Goal: Task Accomplishment & Management: Use online tool/utility

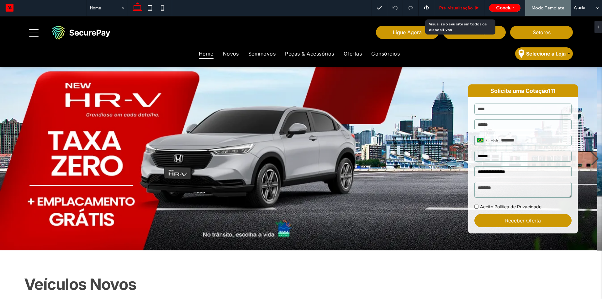
click at [460, 3] on div "Pré-Visualizaçāo" at bounding box center [459, 8] width 50 height 16
click at [456, 9] on span "Pré-Visualizaçāo" at bounding box center [456, 7] width 34 height 5
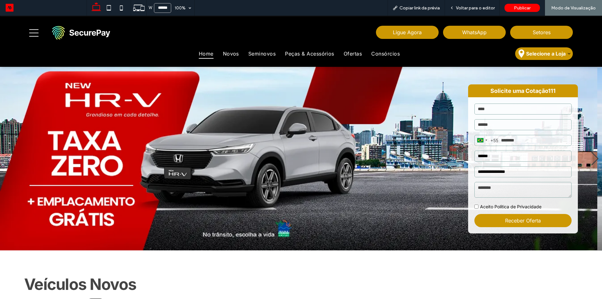
click at [456, 9] on div "Voltar para o editor" at bounding box center [472, 7] width 55 height 5
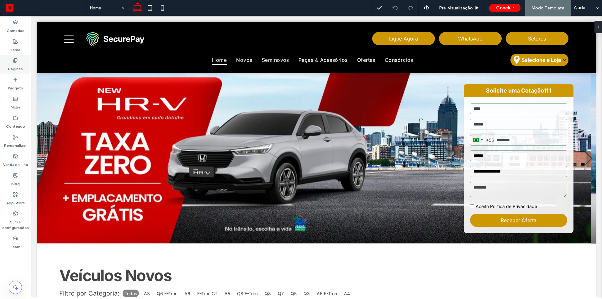
click at [21, 63] on div "Páginas" at bounding box center [15, 64] width 31 height 19
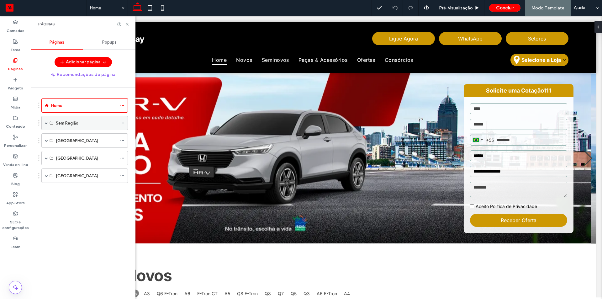
click at [45, 124] on span at bounding box center [46, 123] width 3 height 14
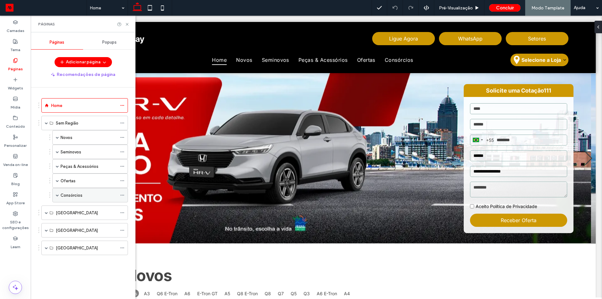
click at [122, 195] on icon at bounding box center [122, 195] width 4 height 4
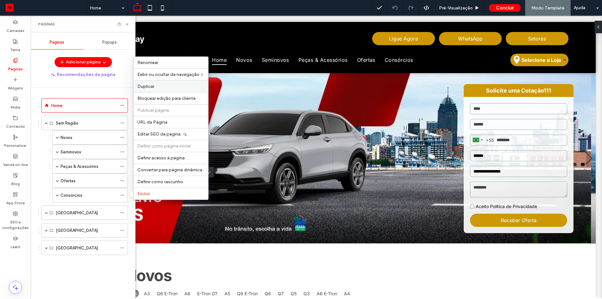
click at [160, 87] on label "Duplicar" at bounding box center [170, 86] width 67 height 5
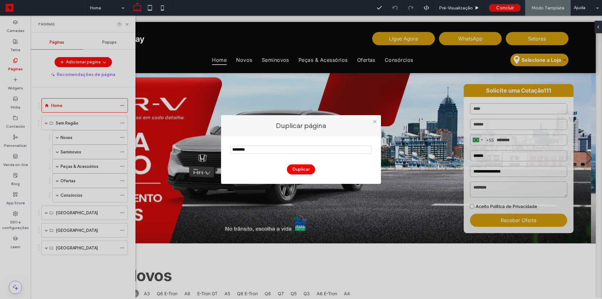
type input "********"
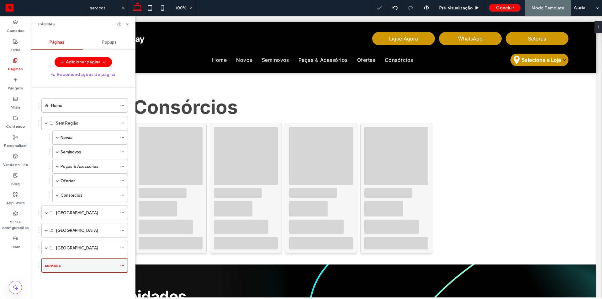
click at [123, 266] on icon at bounding box center [122, 265] width 4 height 4
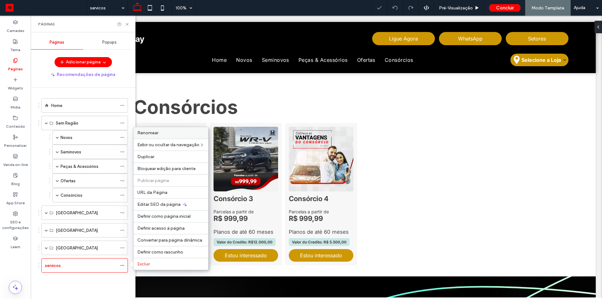
click at [169, 131] on label "Renomear" at bounding box center [170, 132] width 67 height 5
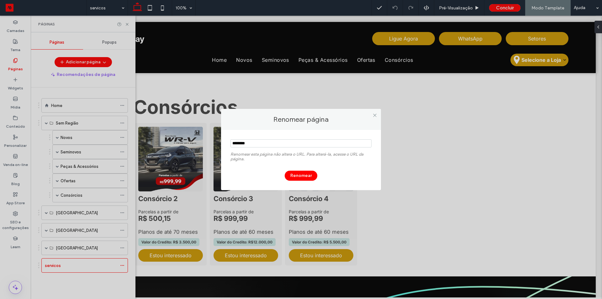
type input "********"
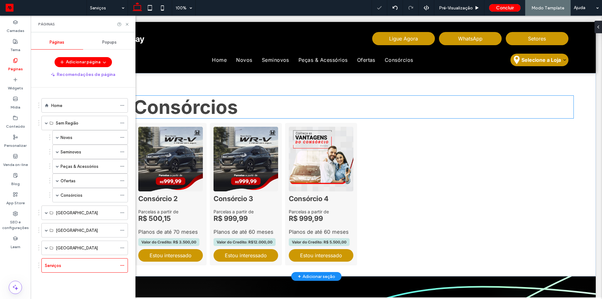
click at [204, 111] on span "Nossos Consórcios" at bounding box center [148, 107] width 179 height 23
click at [204, 111] on div "Nossos Consórcios" at bounding box center [316, 107] width 514 height 23
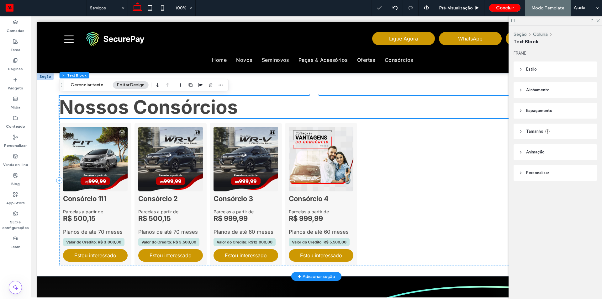
click at [204, 111] on span "Nossos Consórcios" at bounding box center [148, 107] width 179 height 23
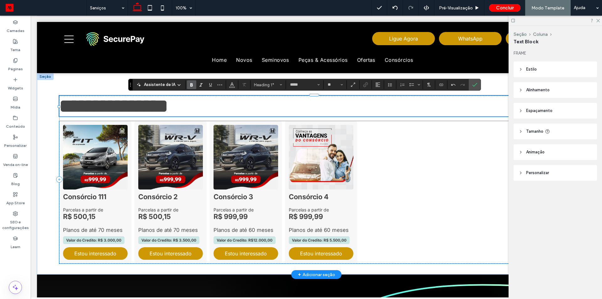
click at [160, 173] on 2 at bounding box center [170, 157] width 65 height 65
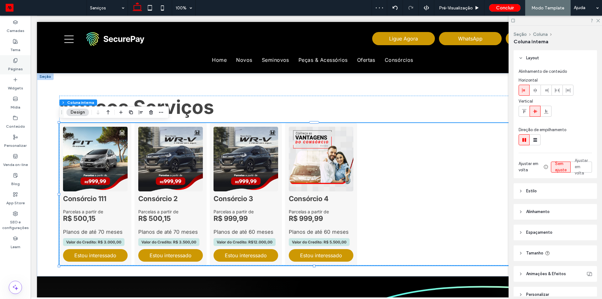
click at [17, 69] on label "Páginas" at bounding box center [15, 67] width 15 height 9
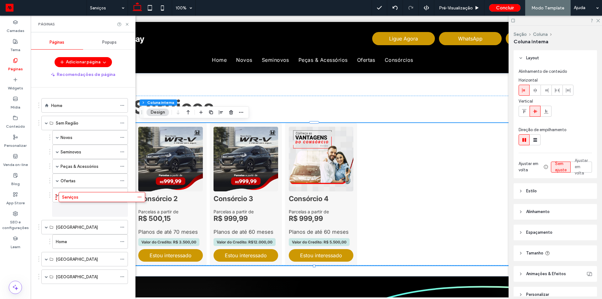
drag, startPoint x: 55, startPoint y: 270, endPoint x: 72, endPoint y: 204, distance: 68.4
click at [77, 62] on button "Adicionar página" at bounding box center [83, 62] width 57 height 10
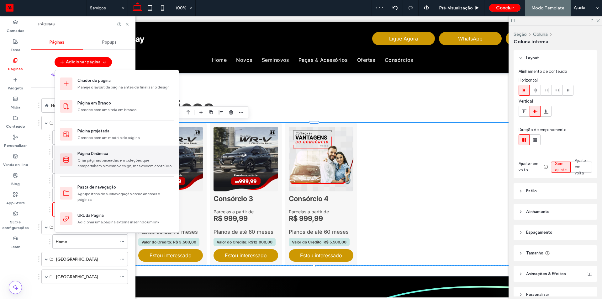
click at [112, 162] on div "Criar páginas baseadas em coleções que compartilham o mesmo design, mas exibem …" at bounding box center [125, 162] width 97 height 11
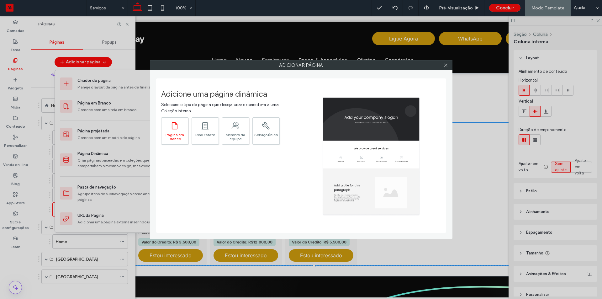
click at [172, 136] on div "Página em Branco" at bounding box center [174, 137] width 27 height 8
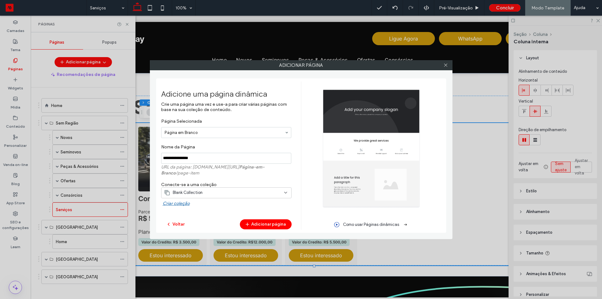
click at [203, 156] on input "notEmpty" at bounding box center [226, 158] width 130 height 11
type input "*******"
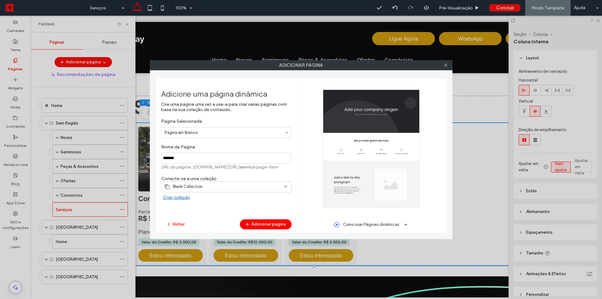
click at [198, 183] on span "Blank Collection" at bounding box center [188, 186] width 30 height 6
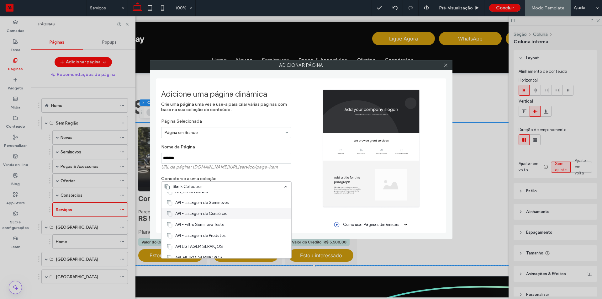
scroll to position [99, 0]
click at [219, 242] on span "API LISTAGEM SERVIÇOS" at bounding box center [199, 242] width 48 height 6
click at [219, 242] on div "Adicionar página Adicione uma página dinâmica Crie uma página uma vez e use-a p…" at bounding box center [301, 149] width 602 height 299
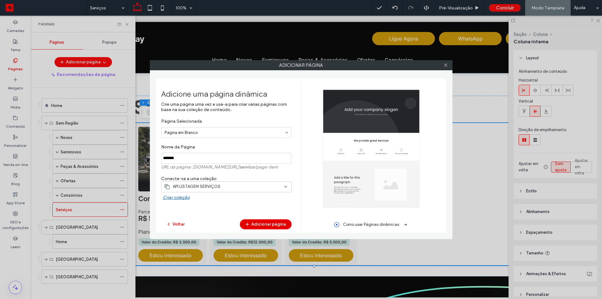
click at [261, 226] on button "Adicionar página" at bounding box center [266, 224] width 52 height 10
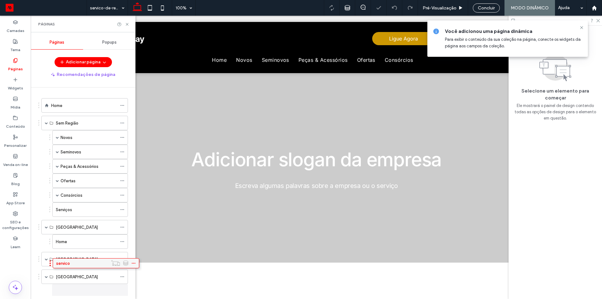
scroll to position [13, 0]
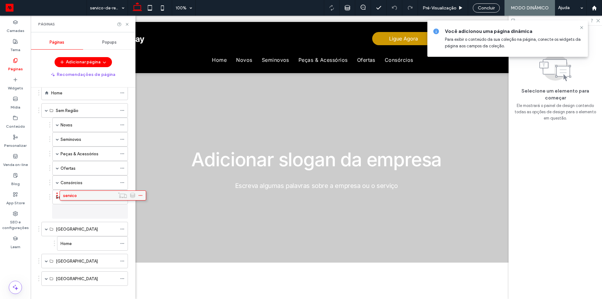
drag, startPoint x: 57, startPoint y: 293, endPoint x: 76, endPoint y: 197, distance: 98.3
drag, startPoint x: 63, startPoint y: 213, endPoint x: 79, endPoint y: 204, distance: 17.7
click at [122, 211] on icon at bounding box center [122, 211] width 4 height 4
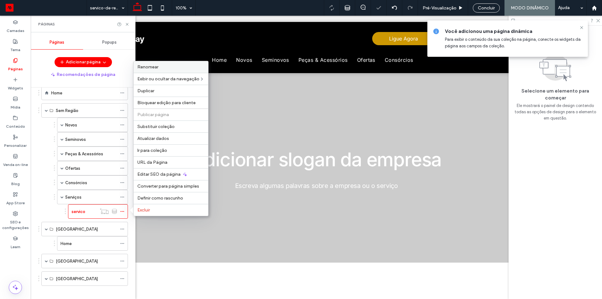
click at [148, 69] on span "Renomear" at bounding box center [147, 66] width 21 height 5
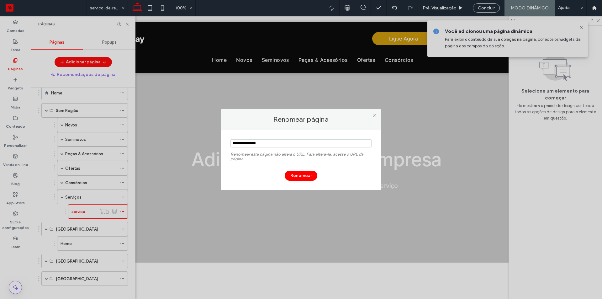
type input "**********"
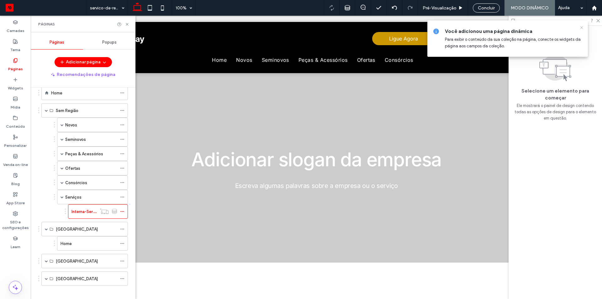
drag, startPoint x: 583, startPoint y: 27, endPoint x: 574, endPoint y: 32, distance: 10.8
click at [583, 27] on icon at bounding box center [581, 27] width 5 height 5
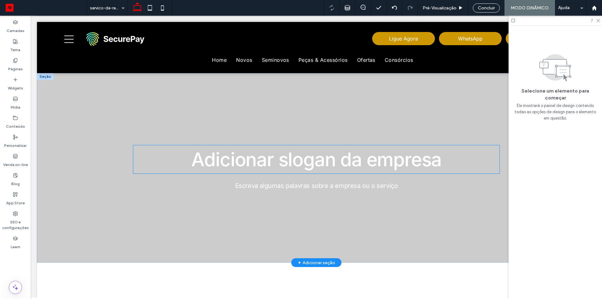
click at [264, 158] on span "Adicionar slogan da empresa" at bounding box center [316, 159] width 251 height 23
click at [264, 158] on div "Adicionar slogan da empresa" at bounding box center [316, 159] width 366 height 28
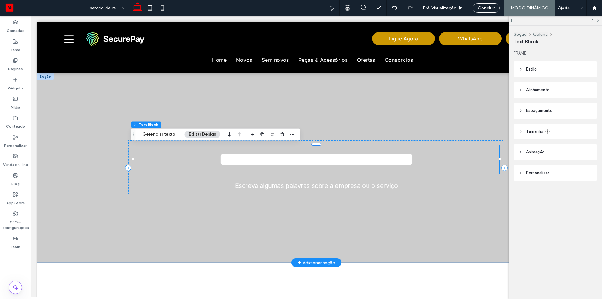
click at [264, 158] on span "**********" at bounding box center [316, 159] width 195 height 19
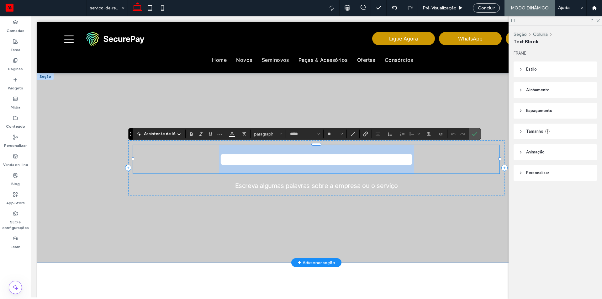
click at [264, 158] on span "**********" at bounding box center [316, 159] width 195 height 19
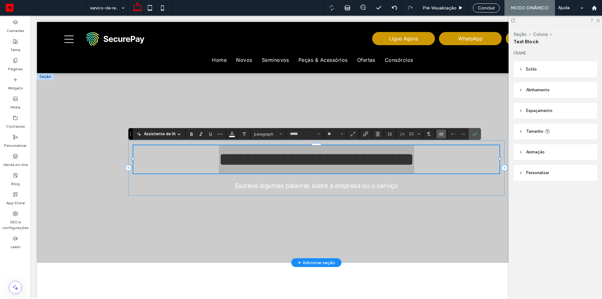
click at [439, 135] on icon "Conectar-se a dados" at bounding box center [441, 133] width 5 height 5
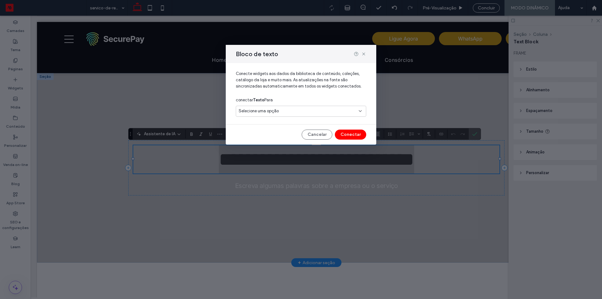
click at [315, 112] on div "Selecione uma opção" at bounding box center [297, 111] width 117 height 6
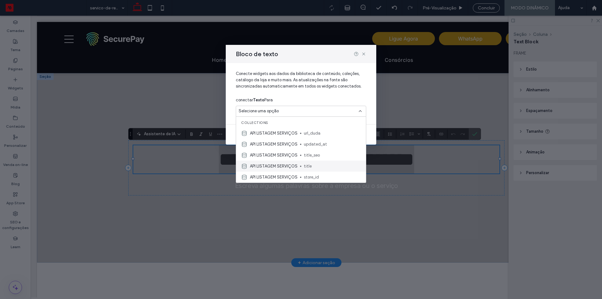
click at [318, 165] on span "title" at bounding box center [332, 166] width 57 height 6
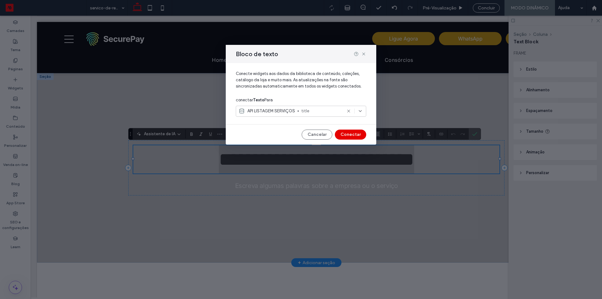
click at [355, 134] on button "Conectar" at bounding box center [350, 135] width 31 height 10
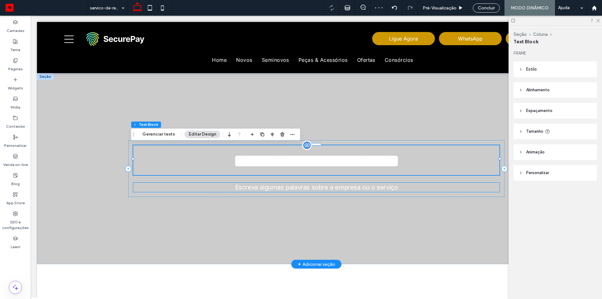
click at [299, 187] on span "Escreva algumas palavras sobre a empresa ou o serviço" at bounding box center [316, 187] width 163 height 8
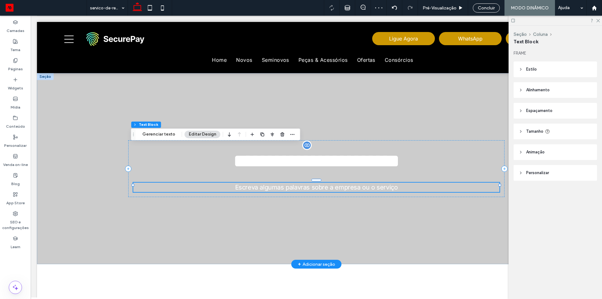
click at [299, 187] on div "Escreva algumas palavras sobre a empresa ou o serviço" at bounding box center [316, 187] width 366 height 9
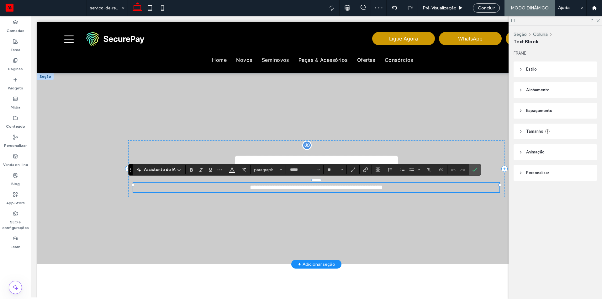
click at [299, 187] on span "**********" at bounding box center [316, 187] width 133 height 6
click at [439, 168] on icon "Conectar-se a dados" at bounding box center [441, 169] width 5 height 5
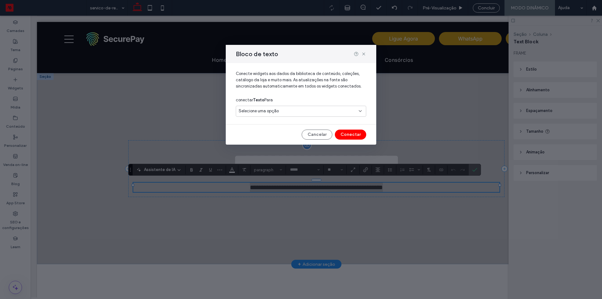
click at [305, 114] on div "Selecione uma opção" at bounding box center [297, 111] width 117 height 6
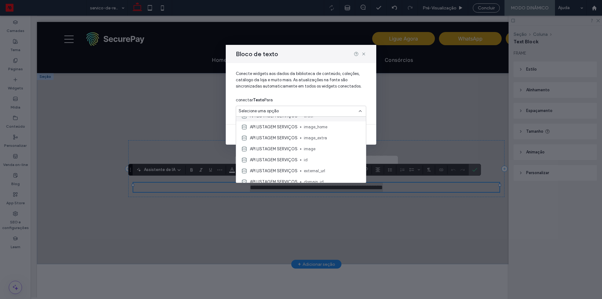
scroll to position [125, 0]
click at [325, 172] on span "description" at bounding box center [332, 172] width 57 height 6
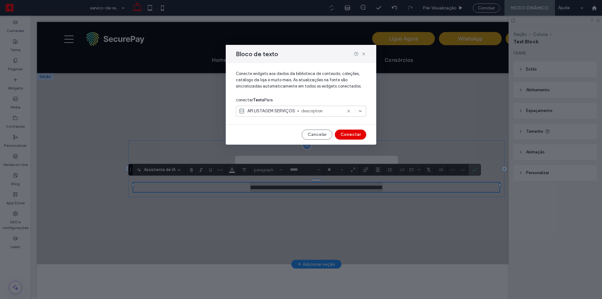
click at [363, 134] on button "Conectar" at bounding box center [350, 135] width 31 height 10
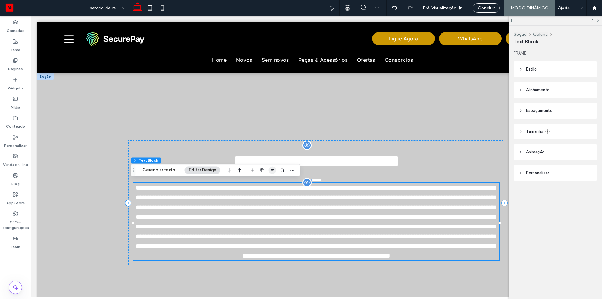
click at [270, 171] on icon "button" at bounding box center [272, 169] width 5 height 5
click at [252, 180] on span "flex-start" at bounding box center [256, 182] width 8 height 8
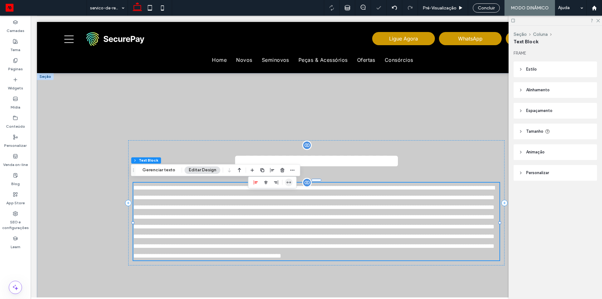
click at [289, 183] on icon "stretch" at bounding box center [288, 182] width 5 height 5
click at [272, 119] on div "**********" at bounding box center [316, 202] width 376 height 259
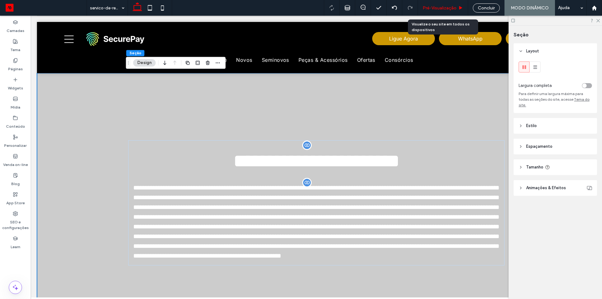
click at [437, 8] on span "Pré-Visualizaçāo" at bounding box center [440, 7] width 34 height 5
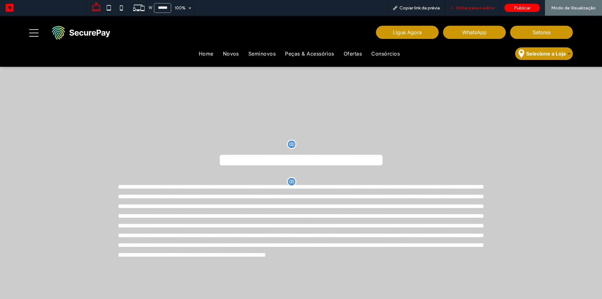
click at [467, 11] on div "Voltar para o editor" at bounding box center [472, 8] width 55 height 16
click at [474, 9] on span "Voltar para o editor" at bounding box center [475, 7] width 39 height 5
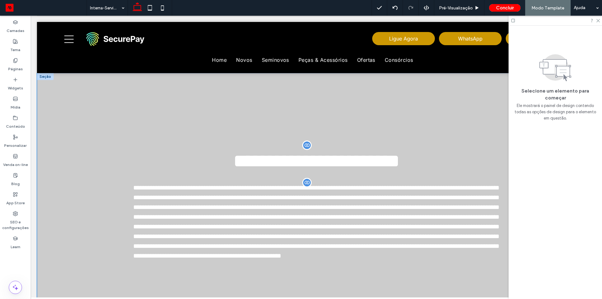
click at [257, 115] on div "**********" at bounding box center [316, 202] width 376 height 259
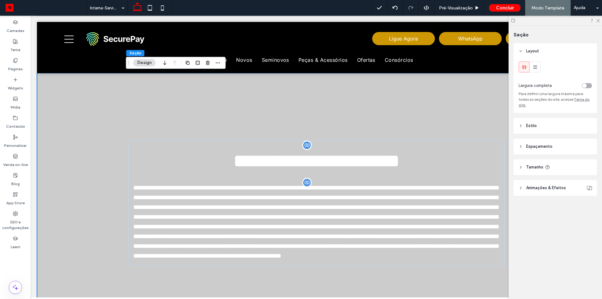
click at [257, 115] on div "**********" at bounding box center [316, 202] width 376 height 259
click at [135, 163] on p "**********" at bounding box center [316, 160] width 366 height 30
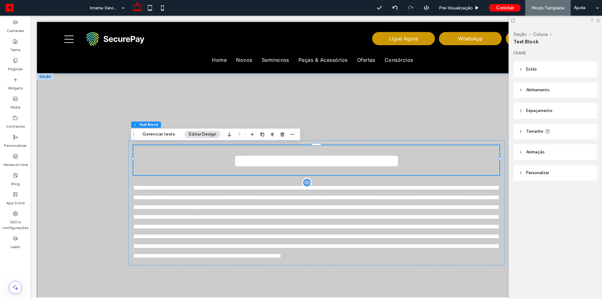
click at [103, 166] on div "**********" at bounding box center [316, 202] width 559 height 259
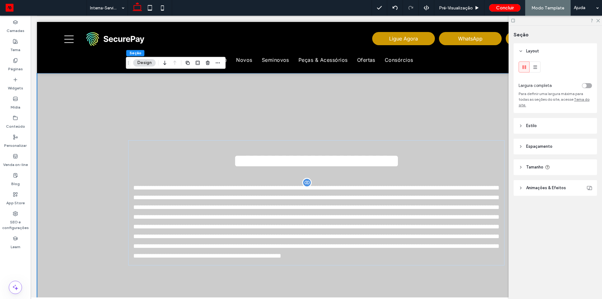
click at [546, 143] on span "Espaçamento" at bounding box center [539, 146] width 26 height 6
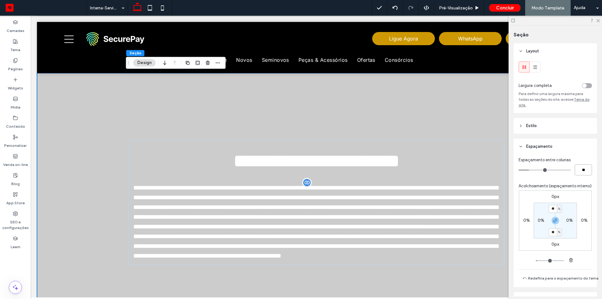
click at [577, 168] on input "**" at bounding box center [583, 169] width 17 height 11
type input "*"
type input "**"
type input "*"
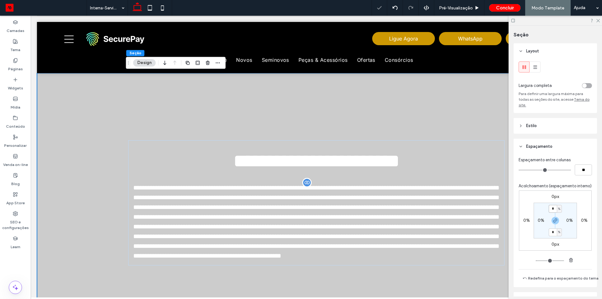
type input "*"
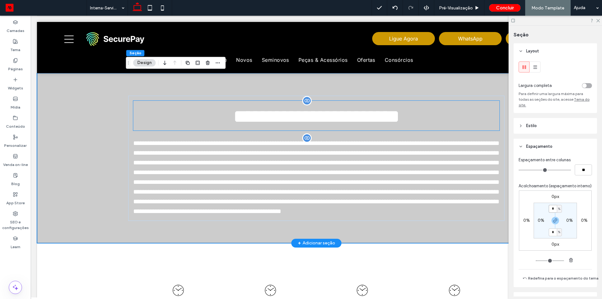
click at [188, 113] on p "**********" at bounding box center [316, 116] width 366 height 30
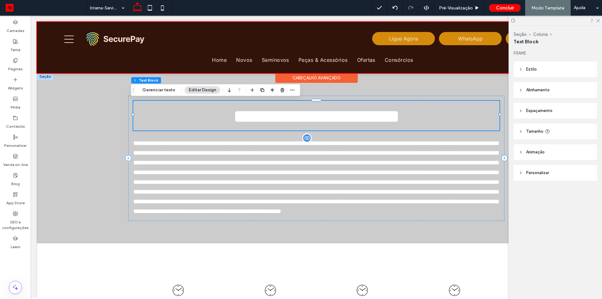
click at [386, 58] on div at bounding box center [316, 47] width 559 height 51
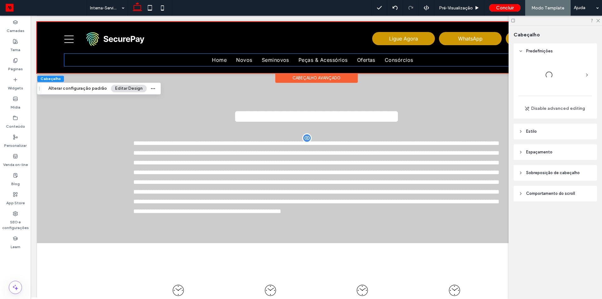
click at [386, 58] on span "Consórcios" at bounding box center [399, 59] width 29 height 9
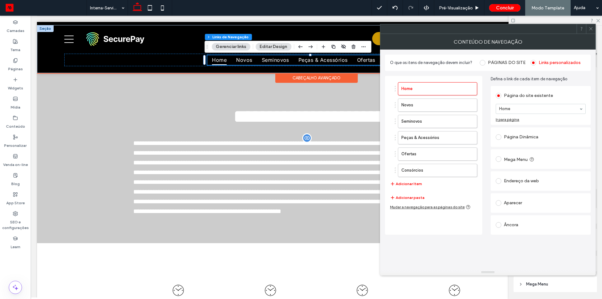
click at [386, 58] on div "O que os itens de navegação devem incluir? PÁGINAS DO SITE Links personalizados" at bounding box center [488, 63] width 206 height 16
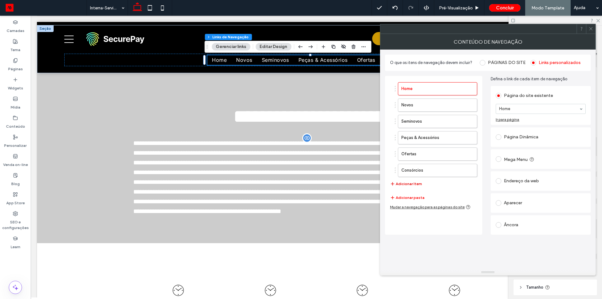
click at [413, 185] on button "Adicionar Item" at bounding box center [406, 184] width 32 height 8
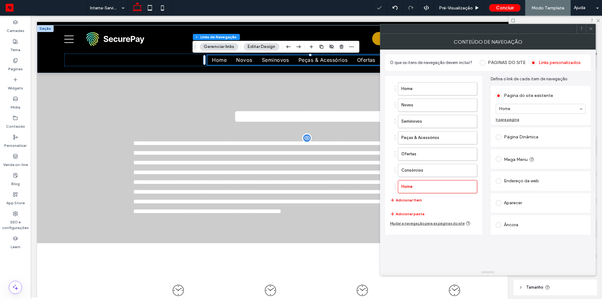
click at [413, 185] on label "Home" at bounding box center [427, 186] width 52 height 13
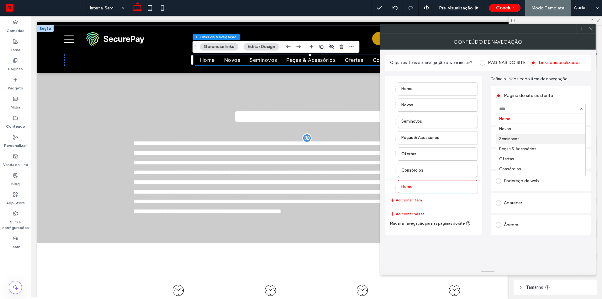
scroll to position [31, 0]
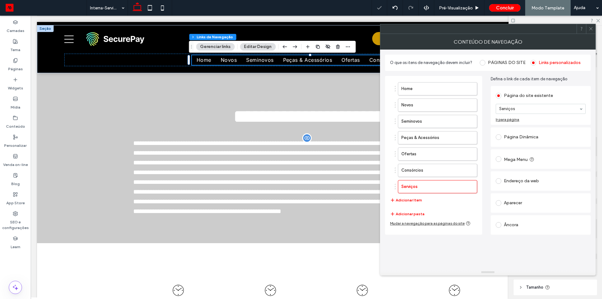
click at [590, 29] on icon at bounding box center [591, 28] width 5 height 5
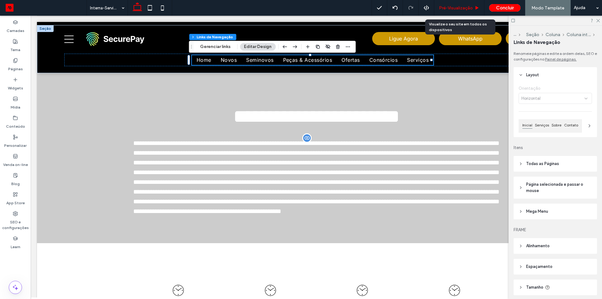
click at [458, 8] on span "Pré-Visualizaçāo" at bounding box center [456, 7] width 34 height 5
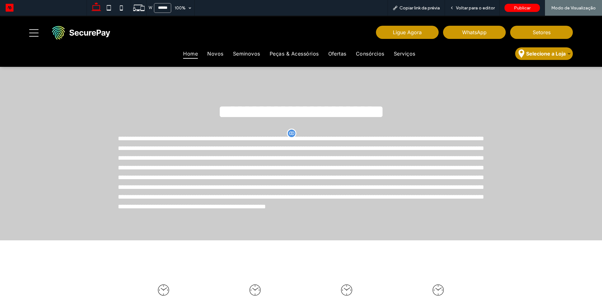
click at [192, 54] on span "Home" at bounding box center [190, 53] width 15 height 9
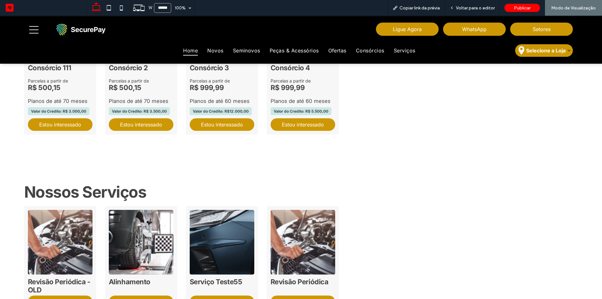
scroll to position [1283, 0]
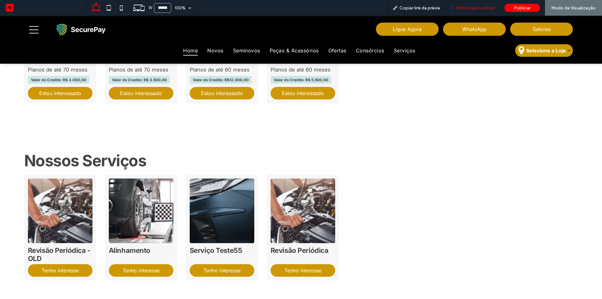
click at [466, 5] on div "Voltar para o editor" at bounding box center [472, 8] width 55 height 16
click at [480, 6] on span "Voltar para o editor" at bounding box center [475, 7] width 39 height 5
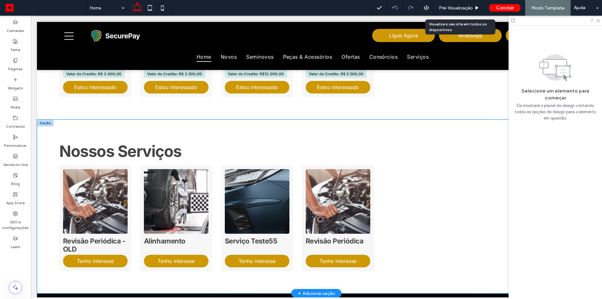
scroll to position [1244, 0]
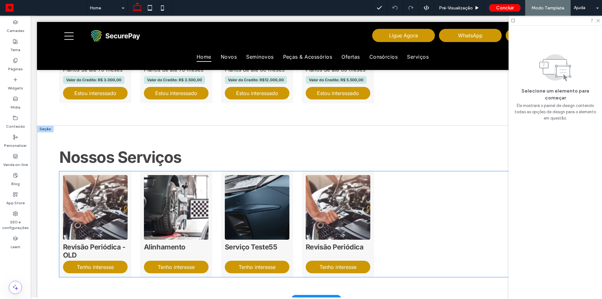
click at [152, 213] on img "2 / 4" at bounding box center [176, 207] width 68 height 68
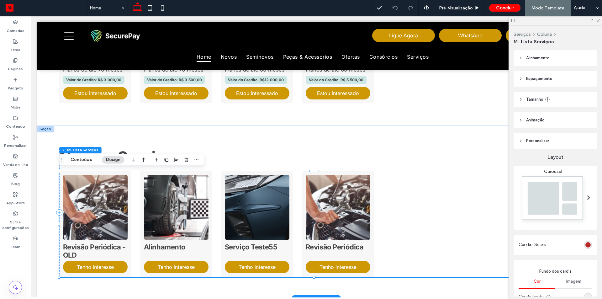
click at [152, 213] on img "2 / 4" at bounding box center [176, 207] width 68 height 68
click at [85, 158] on button "Conteúdo" at bounding box center [81, 160] width 30 height 8
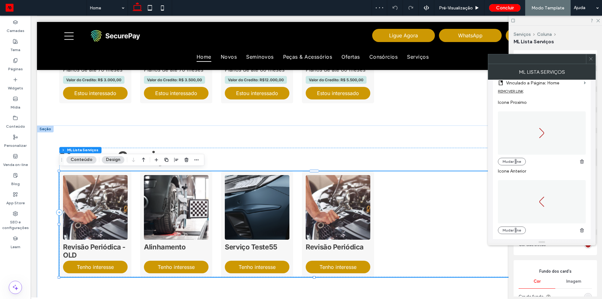
scroll to position [31, 0]
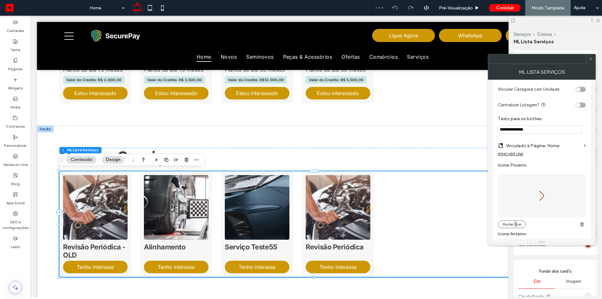
click at [517, 153] on div "REMOVER LINK" at bounding box center [510, 153] width 25 height 5
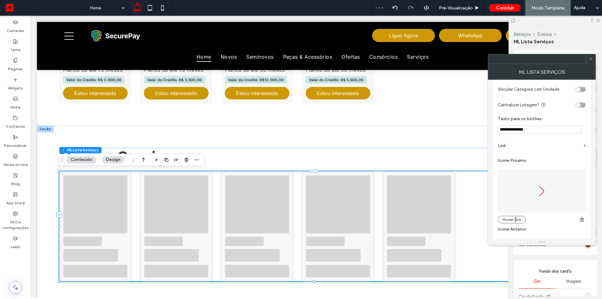
click at [526, 146] on label "Link" at bounding box center [539, 146] width 83 height 12
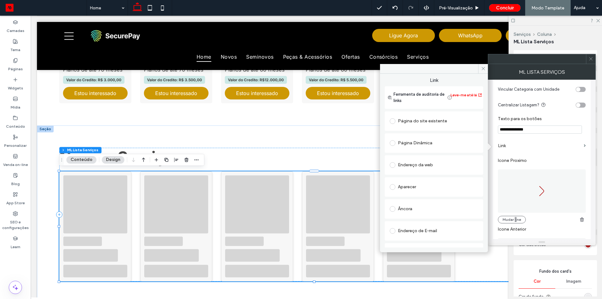
click at [417, 143] on div "Página Dinâmica" at bounding box center [434, 143] width 88 height 10
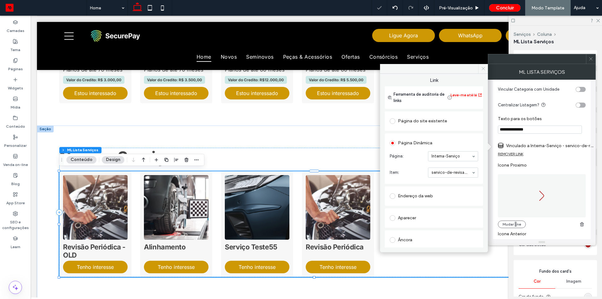
click at [482, 69] on icon at bounding box center [483, 68] width 5 height 5
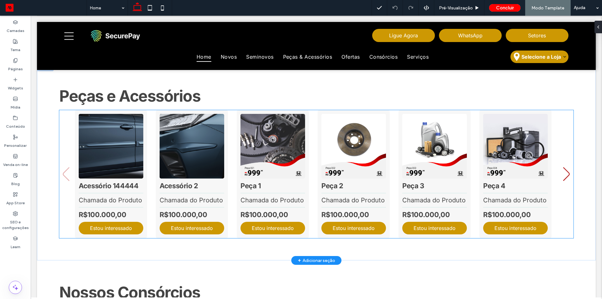
scroll to position [1126, 0]
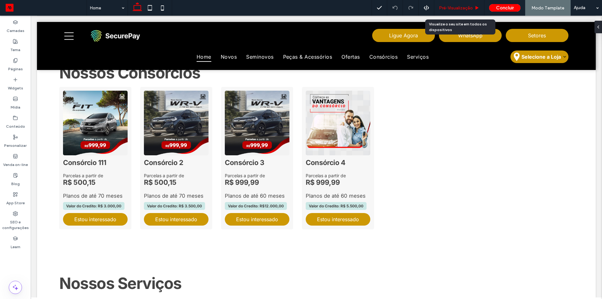
click at [447, 3] on div "Pré-Visualizaçāo" at bounding box center [459, 8] width 50 height 16
click at [449, 7] on span "Pré-Visualizaçāo" at bounding box center [456, 7] width 34 height 5
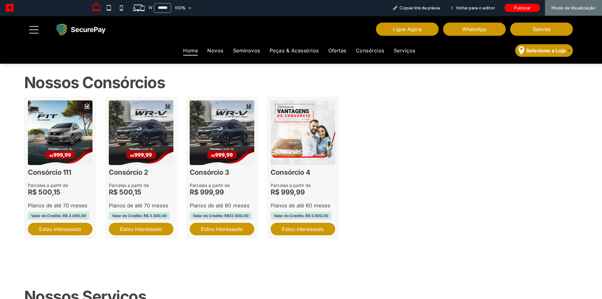
scroll to position [1161, 0]
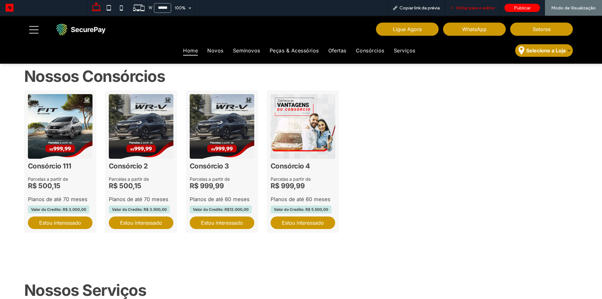
click at [469, 9] on span "Voltar para o editor" at bounding box center [475, 7] width 39 height 5
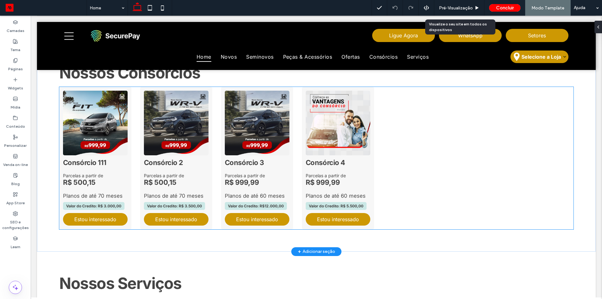
click at [184, 140] on 2 "2 / 4" at bounding box center [176, 123] width 65 height 65
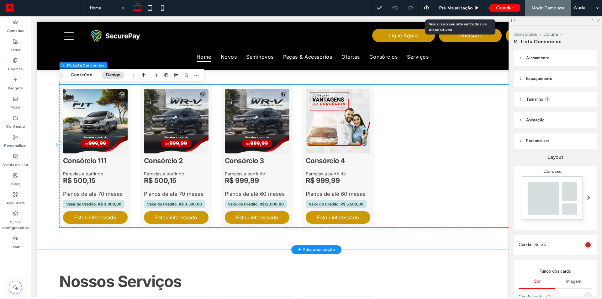
click at [184, 140] on 2 "2 / 4" at bounding box center [176, 121] width 65 height 65
type input "*"
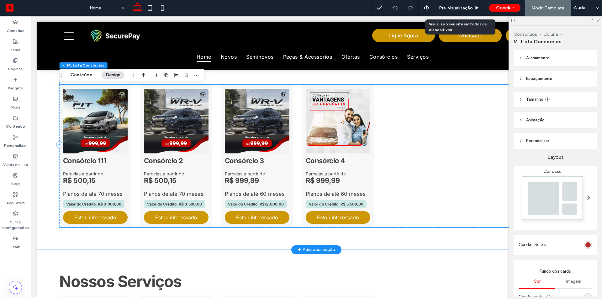
scroll to position [1126, 0]
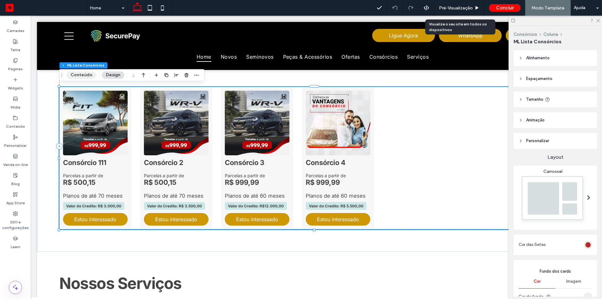
click at [85, 75] on button "Conteúdo" at bounding box center [81, 75] width 30 height 8
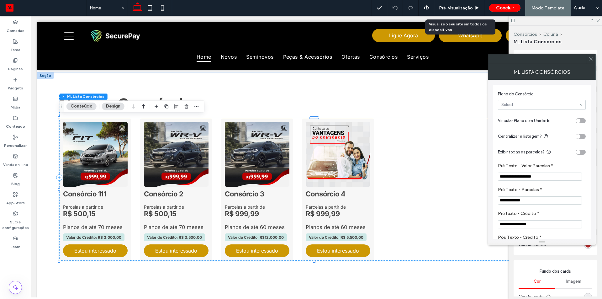
scroll to position [157, 0]
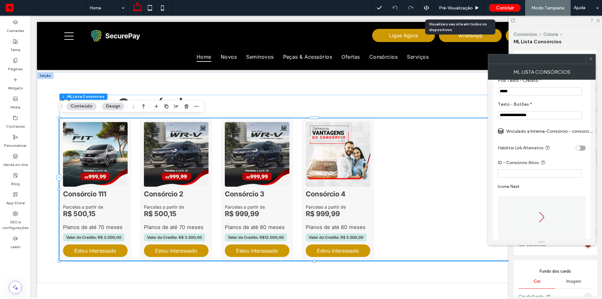
click at [555, 133] on label "Vinculado a Interna-Consórcio - consorcio-de-consorcio-111-honda-sao-paulo" at bounding box center [550, 131] width 88 height 12
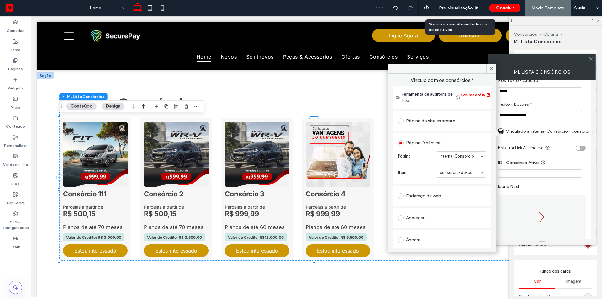
click at [423, 200] on div "Endereço da web" at bounding box center [442, 196] width 88 height 10
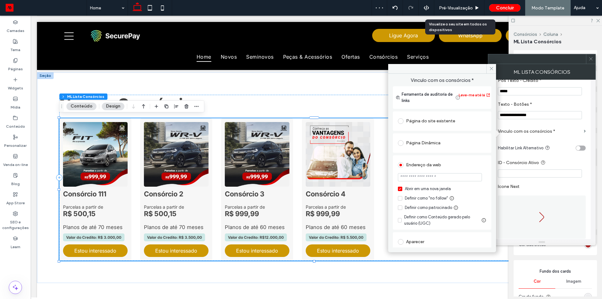
click at [428, 148] on div "Página Dinâmica" at bounding box center [442, 142] width 88 height 13
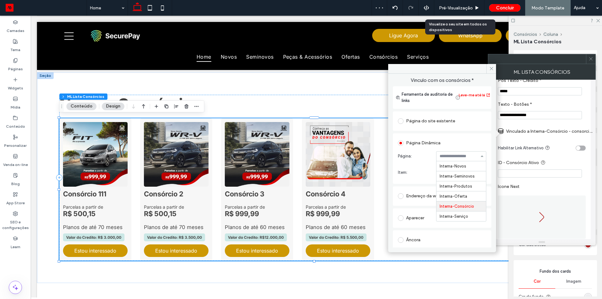
click at [460, 156] on input at bounding box center [460, 156] width 40 height 4
drag, startPoint x: 492, startPoint y: 68, endPoint x: 519, endPoint y: 67, distance: 27.0
click at [493, 68] on icon at bounding box center [491, 68] width 5 height 5
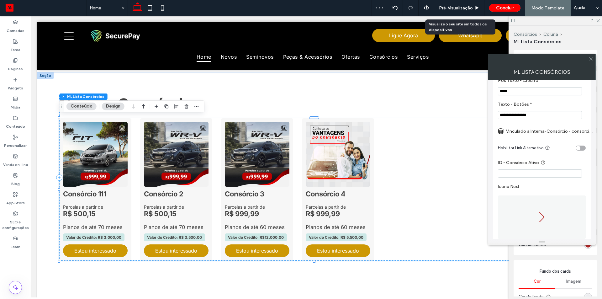
click at [591, 58] on icon at bounding box center [591, 58] width 5 height 5
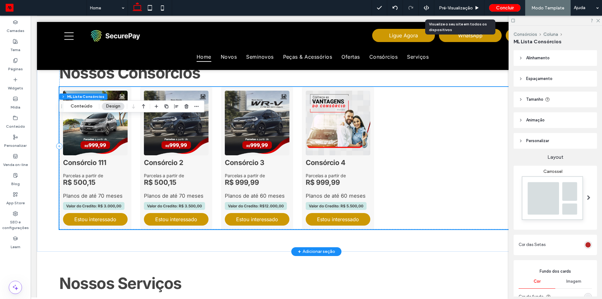
scroll to position [1094, 0]
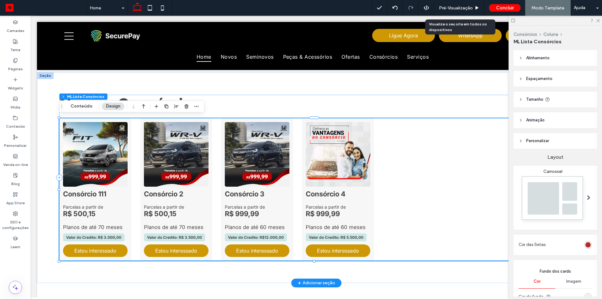
click at [400, 176] on div "Consórcio 111 Parcelas a partir de R$ 500,15 Planos de até 70 meses Valor do Cr…" at bounding box center [316, 189] width 514 height 142
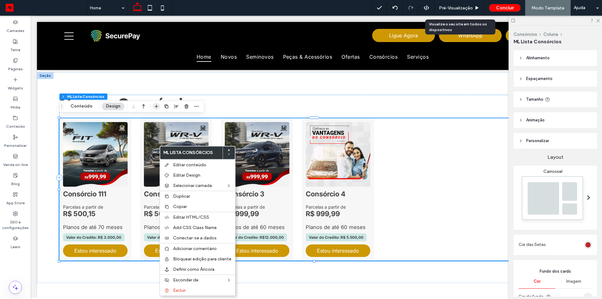
click at [156, 106] on use "button" at bounding box center [156, 106] width 3 height 3
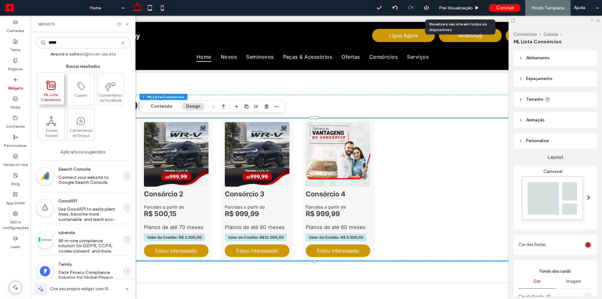
type input "*****"
click at [54, 89] on icon at bounding box center [50, 85] width 9 height 9
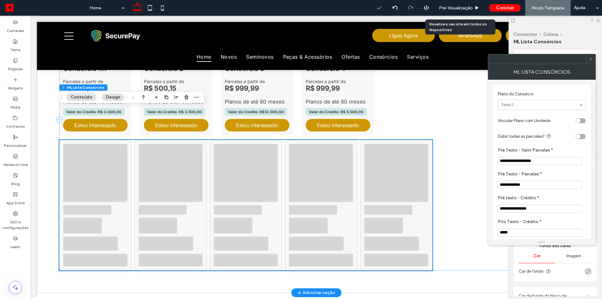
scroll to position [1251, 0]
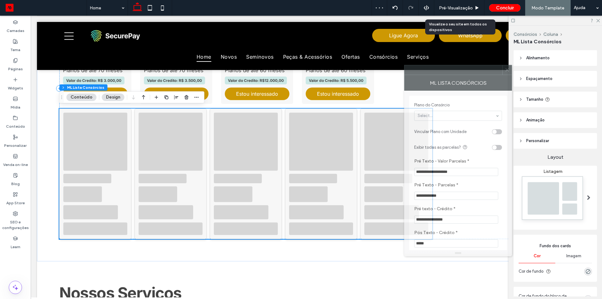
drag, startPoint x: 580, startPoint y: 59, endPoint x: 496, endPoint y: 70, distance: 85.4
click at [495, 70] on div at bounding box center [454, 69] width 98 height 9
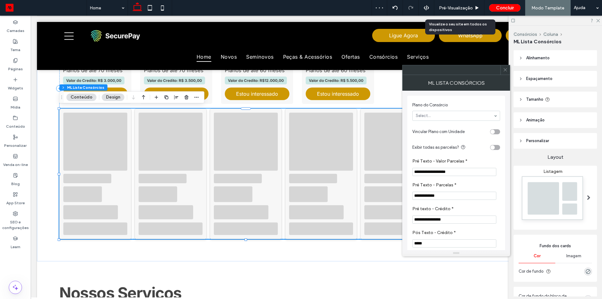
click at [548, 178] on img at bounding box center [553, 199] width 69 height 51
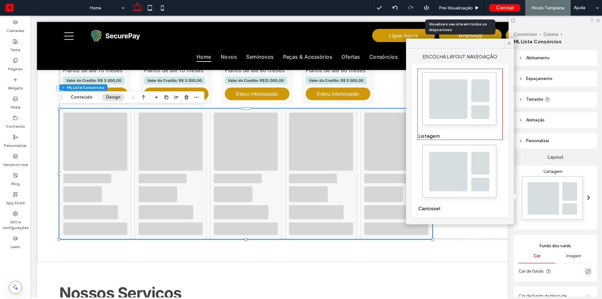
click at [472, 171] on img at bounding box center [459, 173] width 83 height 62
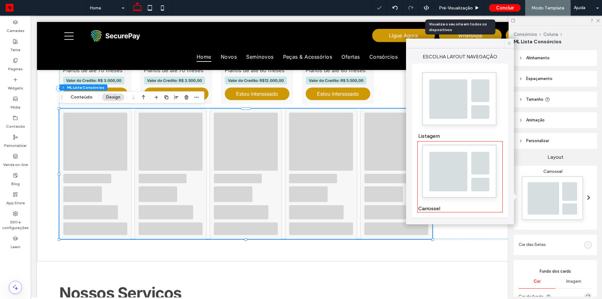
click at [510, 42] on icon at bounding box center [509, 43] width 6 height 6
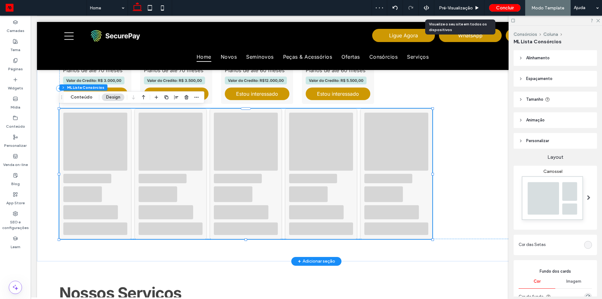
click at [363, 172] on div at bounding box center [396, 173] width 72 height 130
click at [86, 100] on button "Conteúdo" at bounding box center [81, 97] width 30 height 8
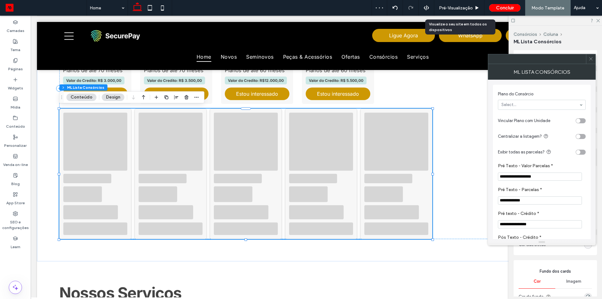
scroll to position [157, 0]
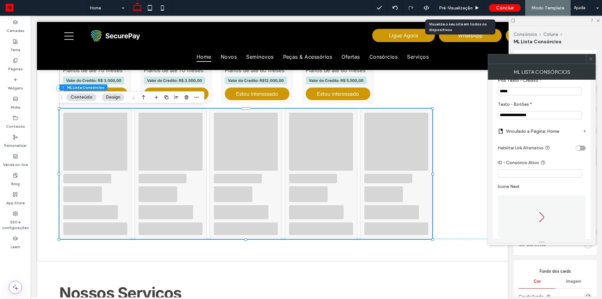
click at [532, 131] on label "Vinculado a Página: Home" at bounding box center [543, 131] width 75 height 12
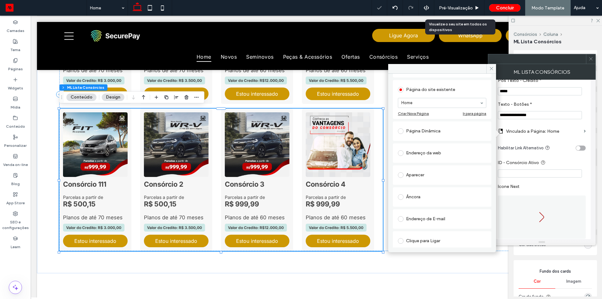
scroll to position [56, 0]
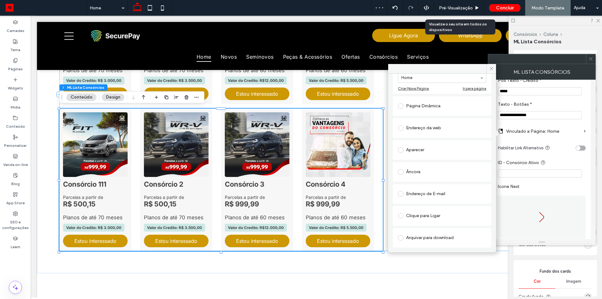
click at [426, 108] on div "Página Dinâmica" at bounding box center [442, 106] width 88 height 10
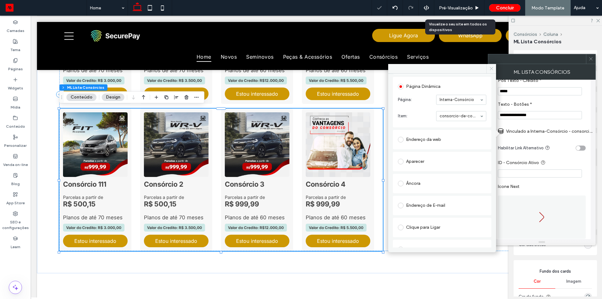
click at [492, 66] on icon at bounding box center [491, 68] width 5 height 5
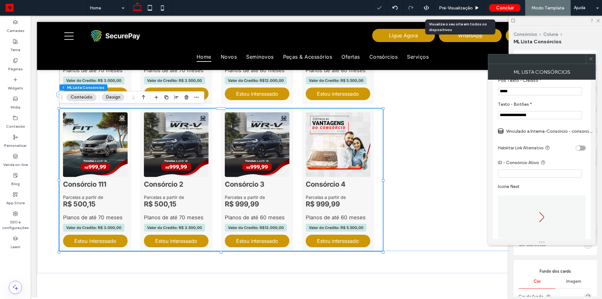
click at [593, 60] on div at bounding box center [590, 58] width 9 height 9
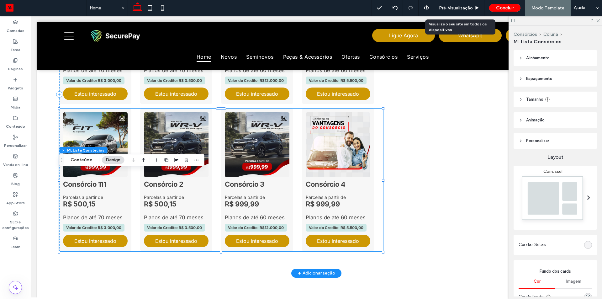
scroll to position [1157, 0]
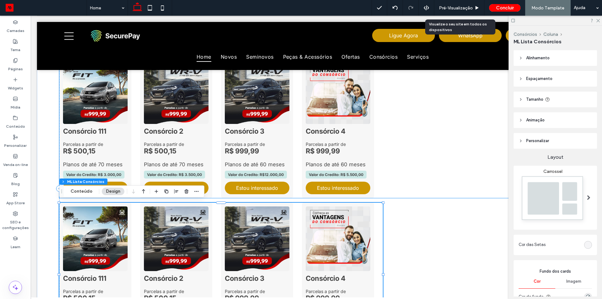
click at [357, 150] on strong "R$ 999,99" at bounding box center [338, 151] width 65 height 8
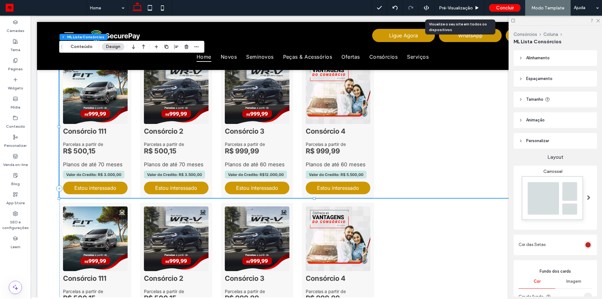
click at [357, 150] on strong "R$ 999,99" at bounding box center [338, 151] width 65 height 8
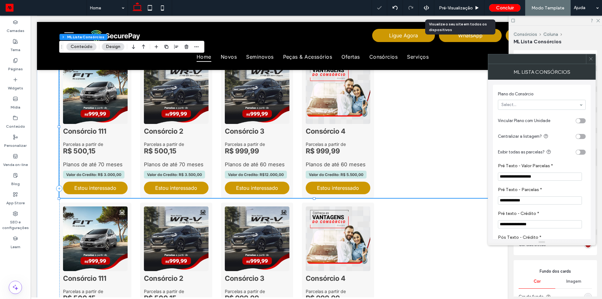
click at [447, 125] on div "Consórcio 111 Parcelas a partir de R$ 500,15 Planos de até 70 meses Valor do Cr…" at bounding box center [316, 127] width 514 height 142
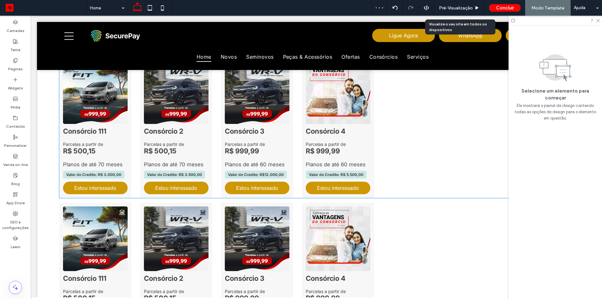
click at [447, 125] on div "Consórcio 111 Parcelas a partir de R$ 500,15 Planos de até 70 meses Valor do Cr…" at bounding box center [316, 127] width 514 height 142
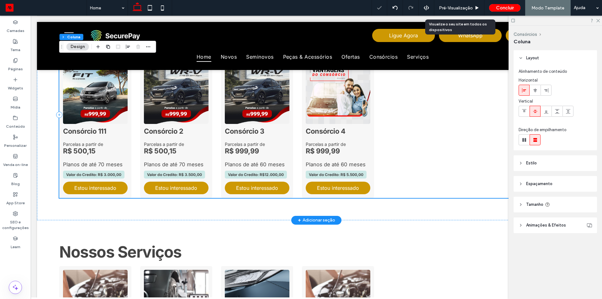
click at [445, 132] on div "Nossos Consórcios Consórcio 111 Parcelas a partir de R$ 500,15 Planos de até 70…" at bounding box center [316, 115] width 514 height 166
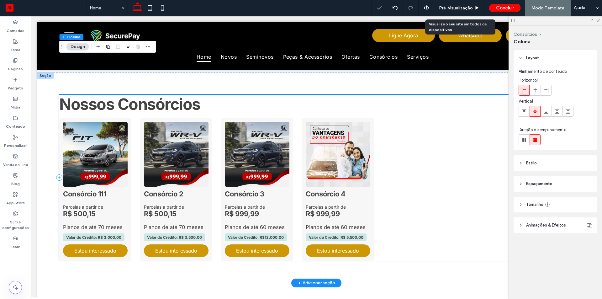
scroll to position [1032, 0]
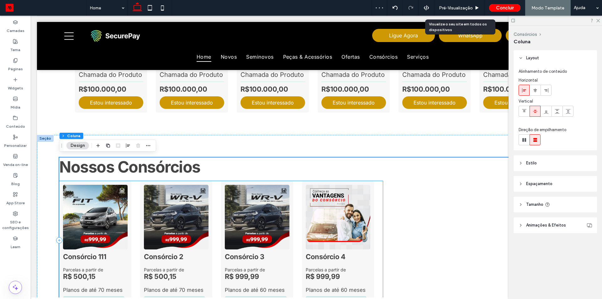
click at [286, 218] on 3 "3 / 4" at bounding box center [257, 217] width 65 height 65
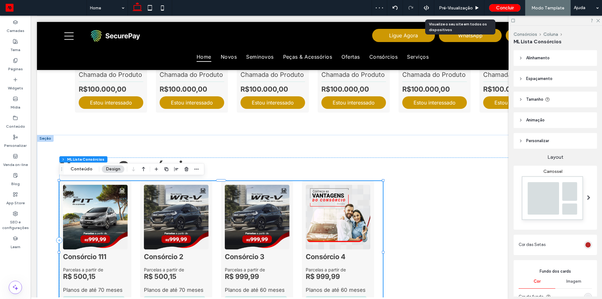
type input "*"
click at [563, 58] on header "Alinhamento" at bounding box center [555, 58] width 83 height 16
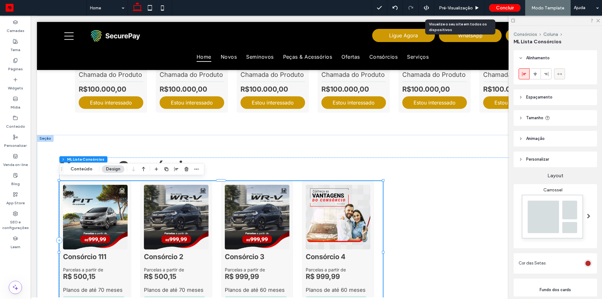
click at [559, 74] on icon at bounding box center [559, 73] width 5 height 5
type input "***"
click at [596, 20] on icon at bounding box center [598, 20] width 4 height 4
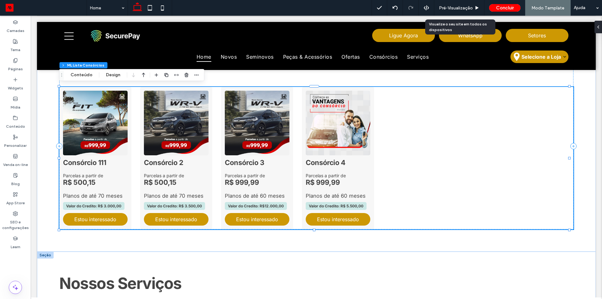
scroll to position [1283, 0]
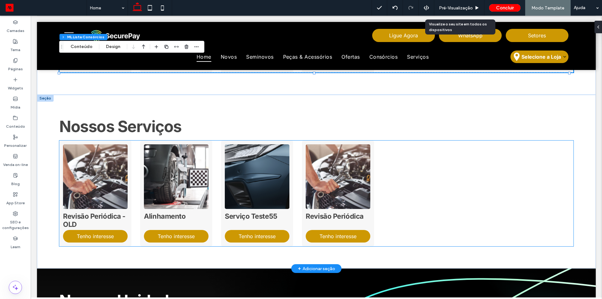
click at [107, 183] on img "1 / 4" at bounding box center [95, 177] width 68 height 68
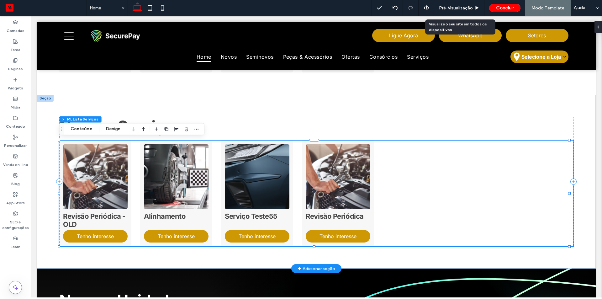
type input "*"
click at [91, 130] on button "Conteúdo" at bounding box center [81, 129] width 30 height 8
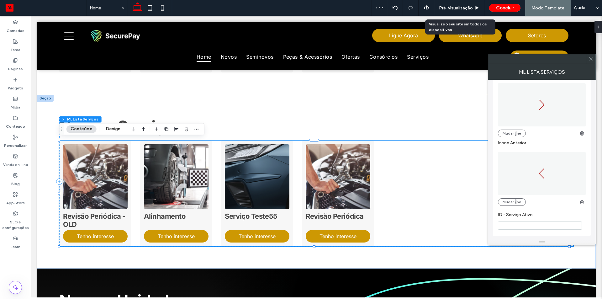
scroll to position [0, 0]
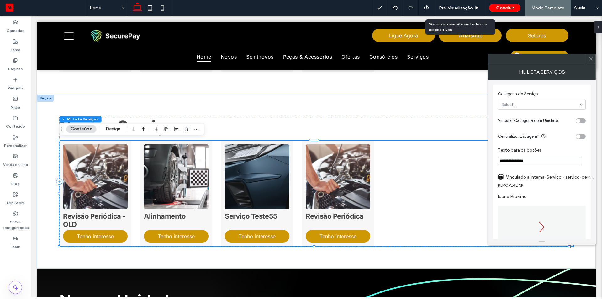
click at [556, 178] on label "Vinculado a Interna-Serviço - servico-de-revisao-periodica-old-honda-sao-paulo" at bounding box center [550, 177] width 88 height 12
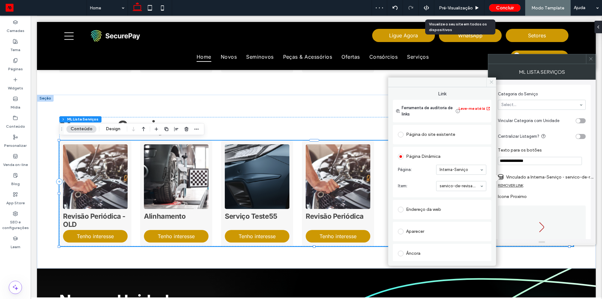
click at [493, 84] on span at bounding box center [491, 81] width 10 height 9
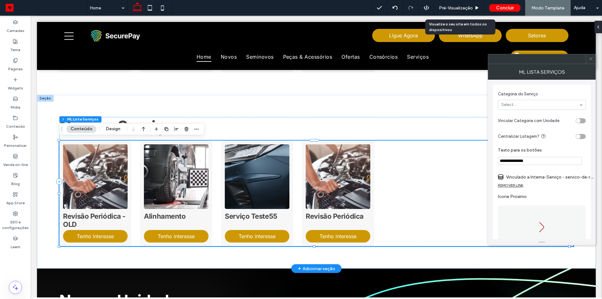
click at [409, 198] on div "Revisão Periódica - OLD Tenho interesse Alinhamento Tenho interesse Serviço Tes…" at bounding box center [316, 193] width 514 height 106
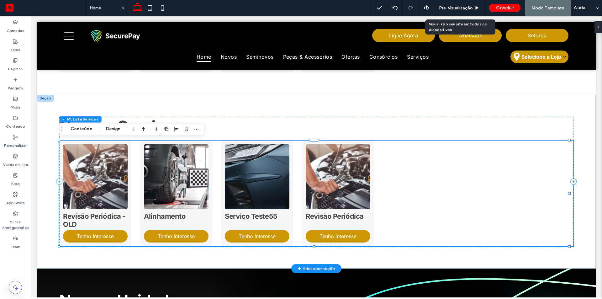
click at [325, 181] on img "4 / 4" at bounding box center [338, 177] width 68 height 68
click at [451, 181] on div "Revisão Periódica - OLD Tenho interesse Alinhamento Tenho interesse Serviço Tes…" at bounding box center [316, 193] width 514 height 106
click at [320, 181] on img "4 / 4" at bounding box center [338, 177] width 68 height 68
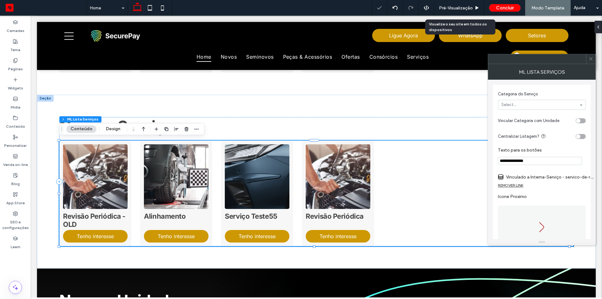
click at [523, 183] on label "Vinculado a Interna-Serviço - servico-de-revisao-periodica-old-honda-sao-paulo" at bounding box center [550, 177] width 88 height 12
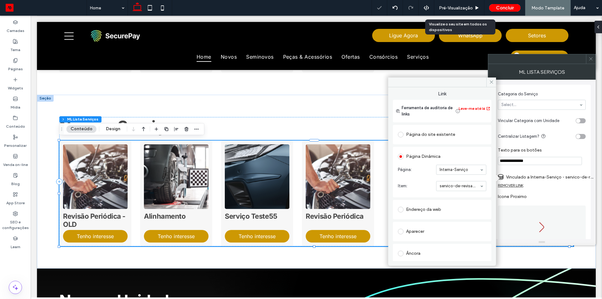
click at [517, 184] on div "REMOVER LINK" at bounding box center [510, 185] width 25 height 5
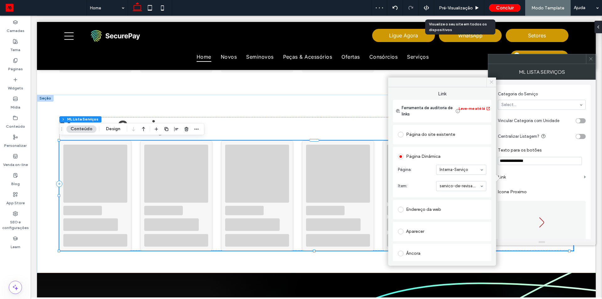
click at [492, 82] on use at bounding box center [491, 82] width 3 height 3
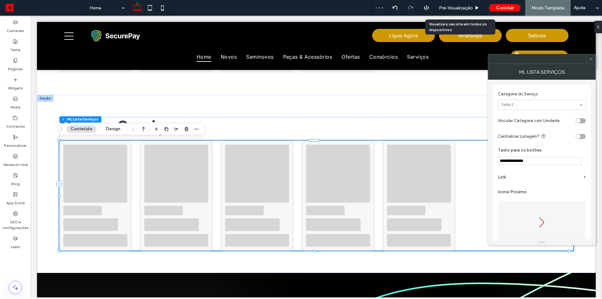
click at [510, 179] on label "Link" at bounding box center [539, 177] width 83 height 12
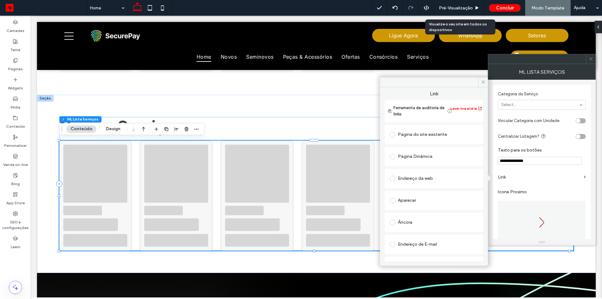
click at [402, 201] on div "Aparecer" at bounding box center [434, 200] width 88 height 10
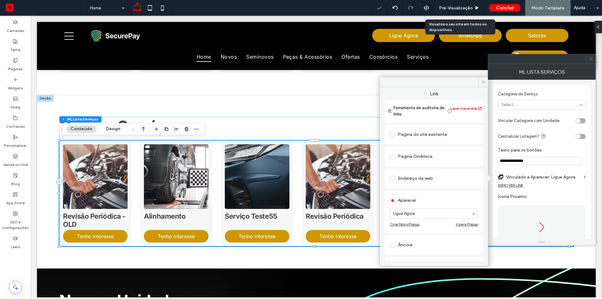
click at [415, 154] on div "Página Dinâmica" at bounding box center [434, 156] width 88 height 10
drag, startPoint x: 481, startPoint y: 81, endPoint x: 451, endPoint y: 66, distance: 34.2
click at [481, 81] on icon at bounding box center [483, 82] width 5 height 5
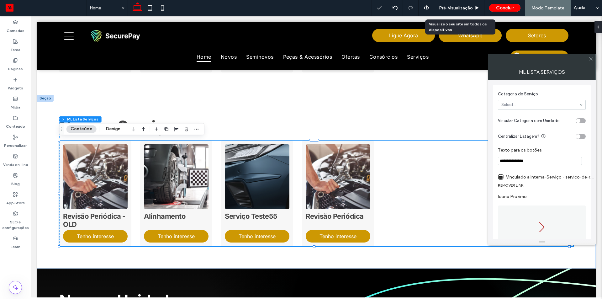
click at [591, 59] on icon at bounding box center [591, 58] width 5 height 5
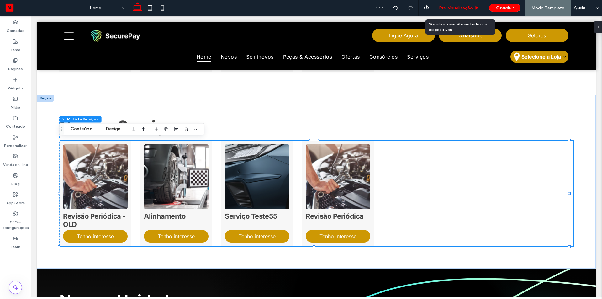
click at [451, 4] on div "Pré-Visualizaçāo" at bounding box center [459, 8] width 50 height 16
click at [463, 8] on span "Pré-Visualizaçāo" at bounding box center [456, 7] width 34 height 5
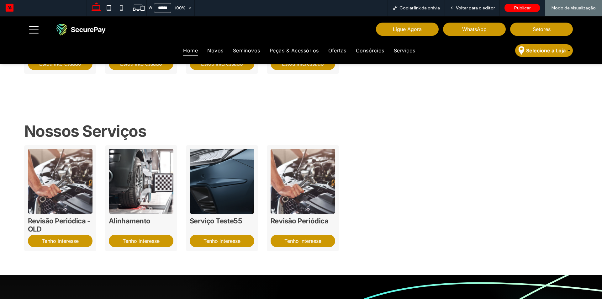
scroll to position [1321, 0]
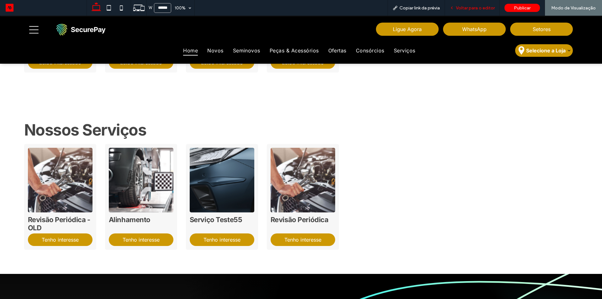
click at [484, 5] on div "Voltar para o editor" at bounding box center [472, 8] width 55 height 16
click at [474, 7] on span "Voltar para o editor" at bounding box center [475, 7] width 39 height 5
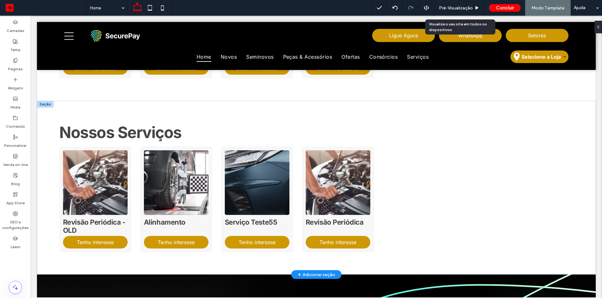
scroll to position [1283, 0]
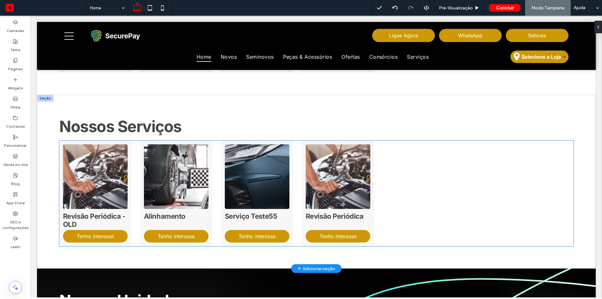
click at [182, 163] on img "2 / 4" at bounding box center [176, 177] width 68 height 68
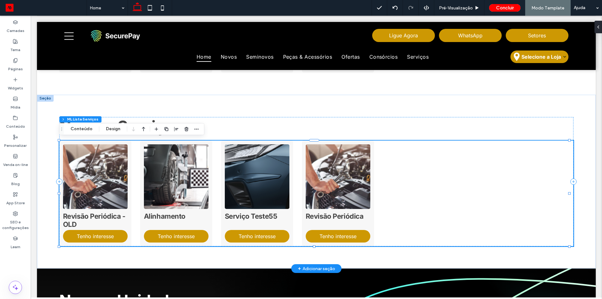
type input "*"
click at [182, 163] on img "2 / 4" at bounding box center [176, 177] width 68 height 68
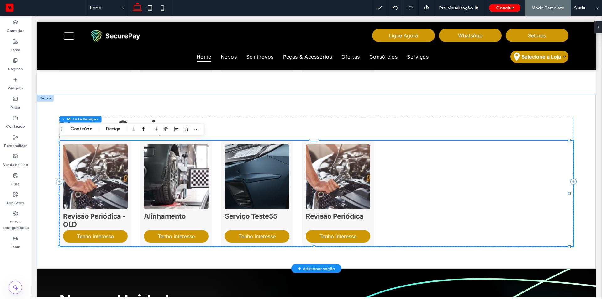
click at [182, 163] on img "2 / 4" at bounding box center [176, 177] width 68 height 68
click at [83, 130] on button "Conteúdo" at bounding box center [81, 129] width 30 height 8
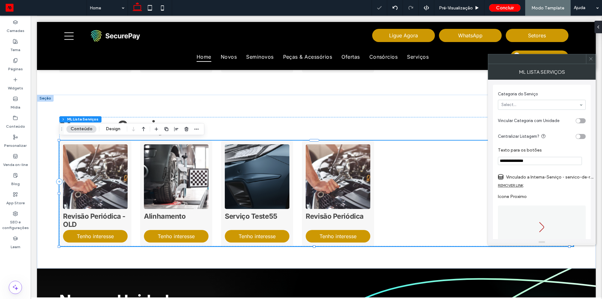
click at [87, 131] on button "Conteúdo" at bounding box center [81, 129] width 30 height 8
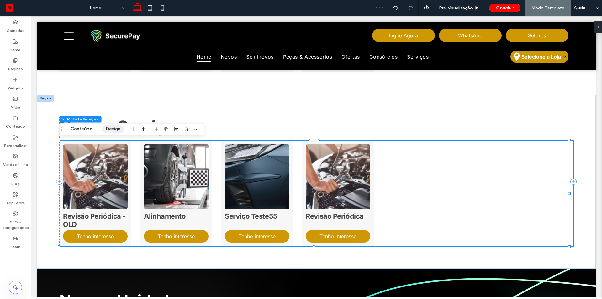
click at [108, 130] on button "Design" at bounding box center [113, 129] width 23 height 8
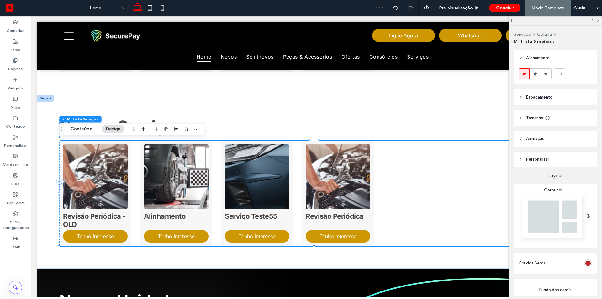
click at [543, 217] on img at bounding box center [553, 218] width 69 height 51
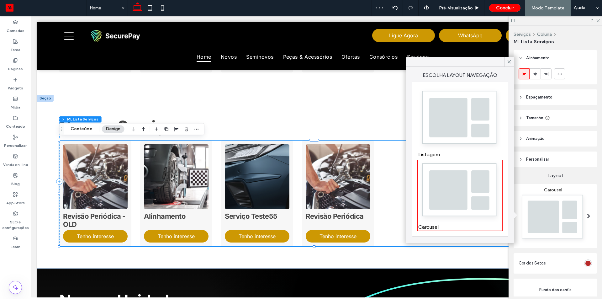
click at [468, 128] on img at bounding box center [459, 119] width 83 height 62
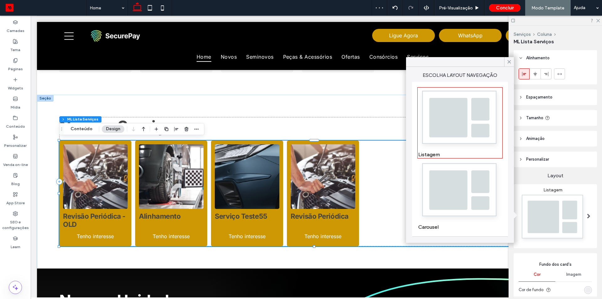
click at [463, 186] on img at bounding box center [459, 192] width 83 height 62
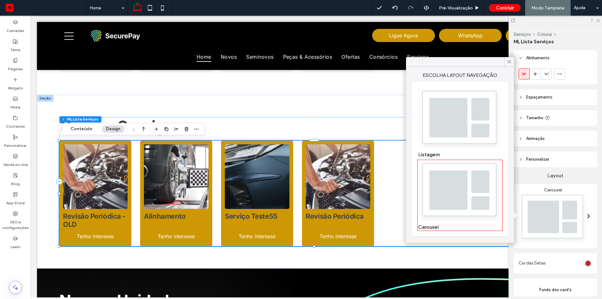
click at [510, 57] on div "Serviços Coluna ML Lista Serviços Alinhamento Espaçamento Acolchoamento (espaça…" at bounding box center [555, 162] width 93 height 273
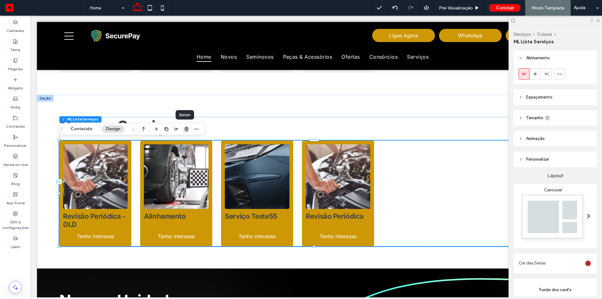
click at [187, 128] on icon "button" at bounding box center [186, 128] width 5 height 5
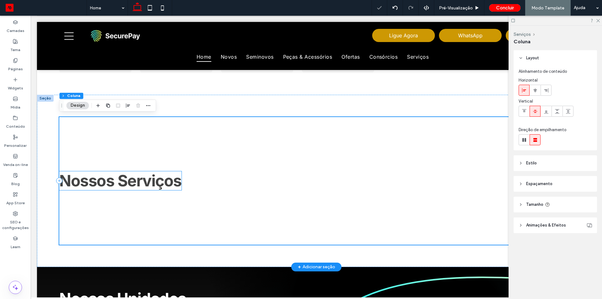
click at [185, 192] on div "Nossos Serviços ﻿" at bounding box center [316, 180] width 514 height 127
click at [99, 108] on icon "button" at bounding box center [98, 105] width 5 height 5
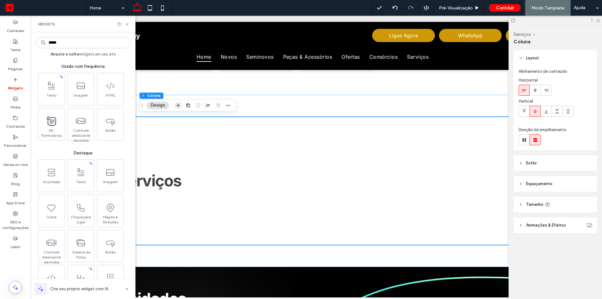
type input "*****"
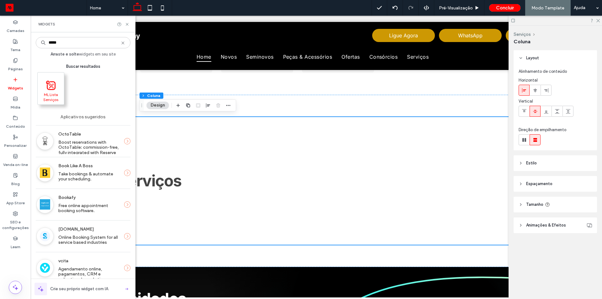
click at [49, 99] on span "ML Lista Serviços" at bounding box center [51, 96] width 26 height 9
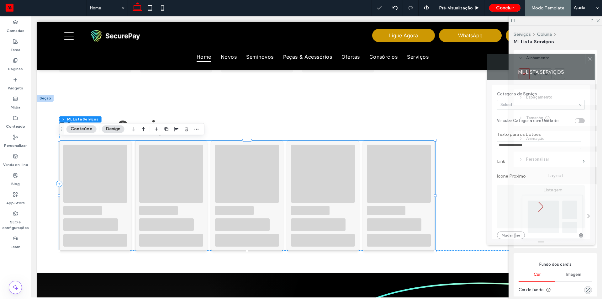
drag, startPoint x: 565, startPoint y: 60, endPoint x: 450, endPoint y: 61, distance: 115.1
click at [487, 61] on div at bounding box center [536, 58] width 98 height 9
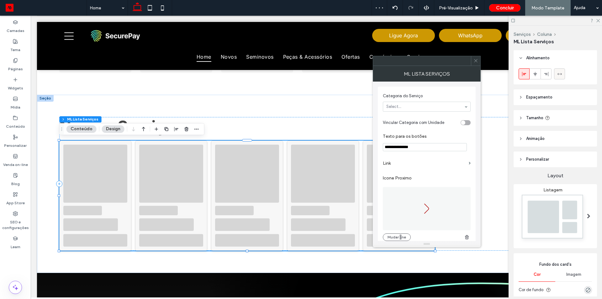
click at [559, 73] on icon at bounding box center [559, 73] width 5 height 5
type input "***"
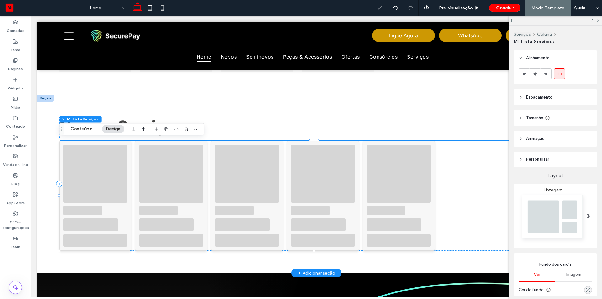
click at [384, 176] on div at bounding box center [399, 174] width 64 height 58
click at [430, 174] on div at bounding box center [399, 174] width 64 height 58
click at [251, 159] on div at bounding box center [247, 174] width 64 height 58
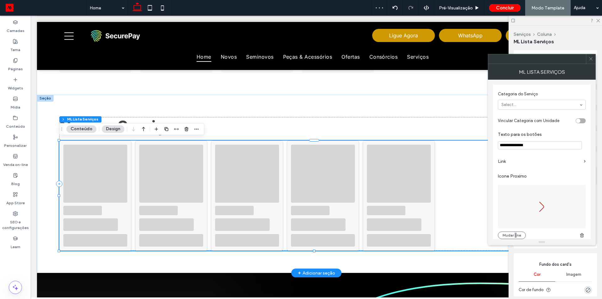
click at [517, 161] on label "Link" at bounding box center [539, 162] width 83 height 12
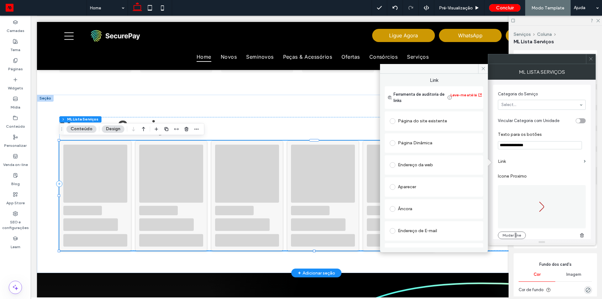
click at [432, 144] on div "Página Dinâmica" at bounding box center [434, 143] width 88 height 10
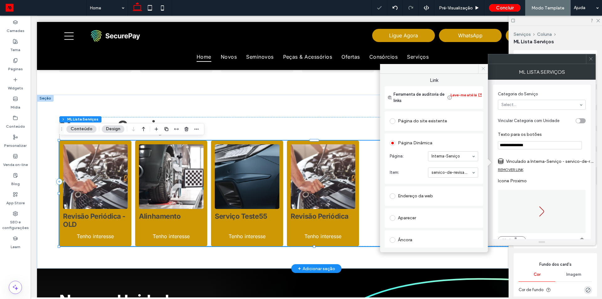
click at [484, 69] on icon at bounding box center [483, 68] width 5 height 5
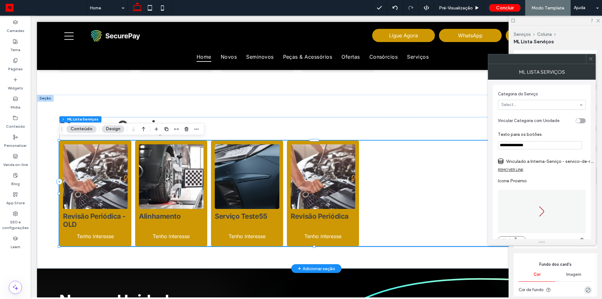
click at [592, 59] on icon at bounding box center [591, 58] width 5 height 5
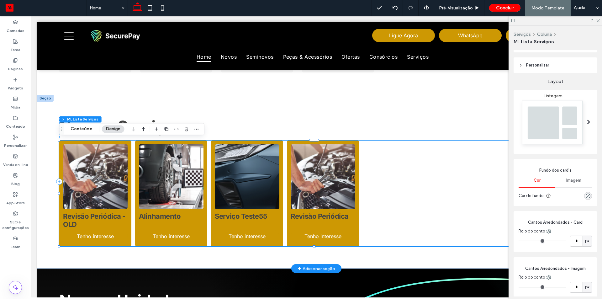
scroll to position [122, 0]
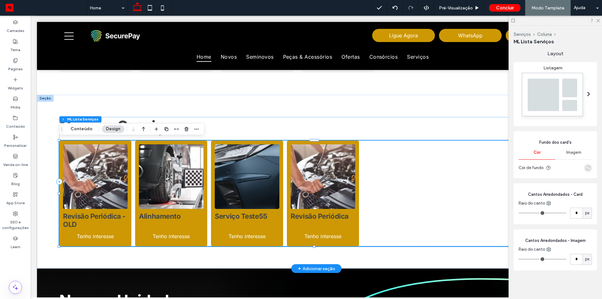
click at [585, 167] on div "rgba(0, 0, 0, 0)" at bounding box center [587, 167] width 5 height 5
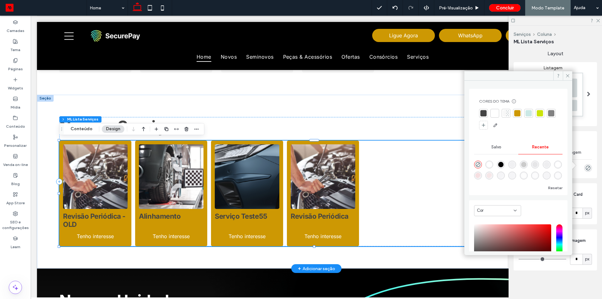
click at [495, 112] on div at bounding box center [495, 113] width 6 height 6
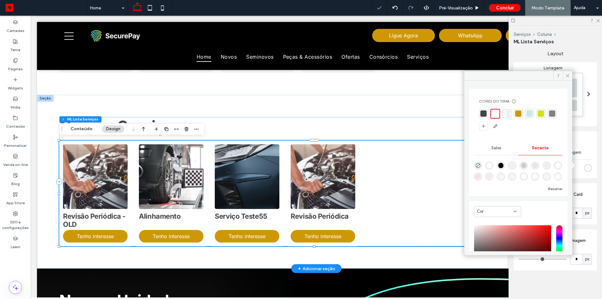
click at [508, 114] on div at bounding box center [508, 113] width 3 height 6
click at [514, 163] on div "rgba(203, 203, 203, 0.09)" at bounding box center [512, 165] width 5 height 5
type input "*******"
type input "*"
type input "**"
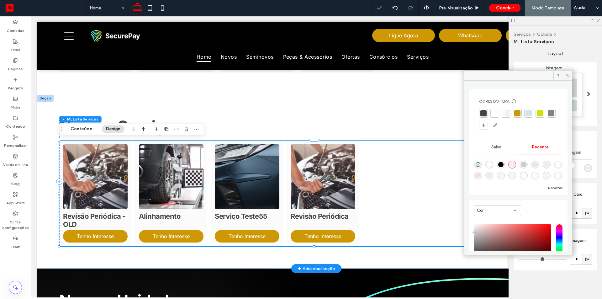
click at [538, 163] on div "rgba(203, 203, 203, 0.34)" at bounding box center [534, 164] width 5 height 5
type input "**"
type input "***"
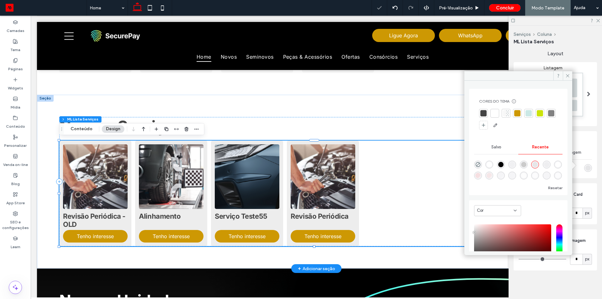
click at [525, 165] on div "rgba(203, 203, 203, 1)" at bounding box center [523, 164] width 5 height 5
type input "***"
type input "****"
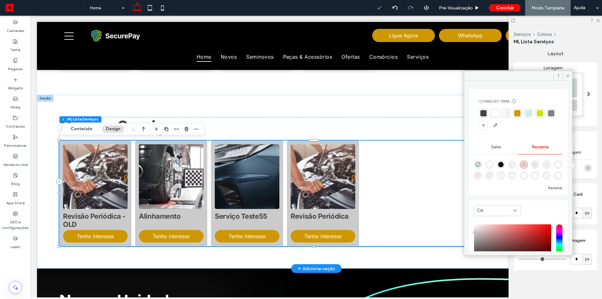
click at [536, 165] on div "rgba(203, 203, 203, 0.34)" at bounding box center [534, 164] width 5 height 5
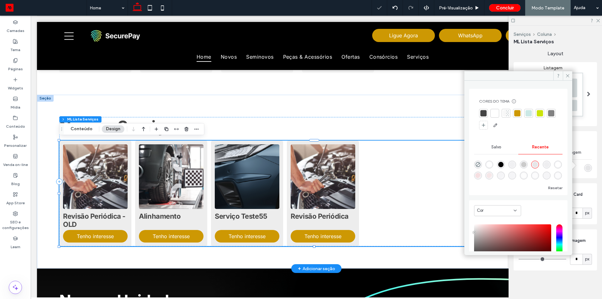
type input "**"
type input "***"
click at [568, 74] on icon at bounding box center [567, 75] width 5 height 5
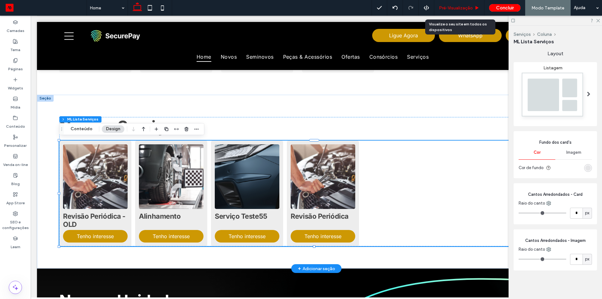
click at [449, 10] on span "Pré-Visualizaçāo" at bounding box center [456, 7] width 34 height 5
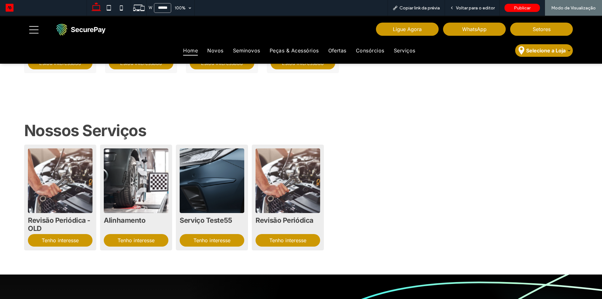
scroll to position [1321, 0]
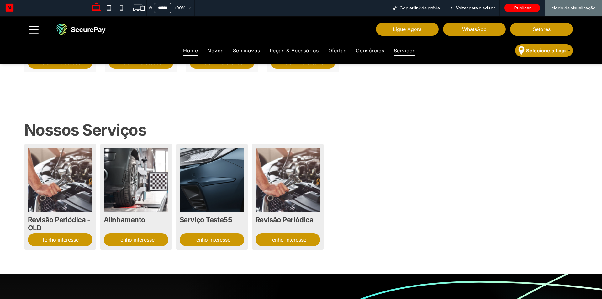
click at [398, 50] on span "Serviços" at bounding box center [405, 50] width 22 height 9
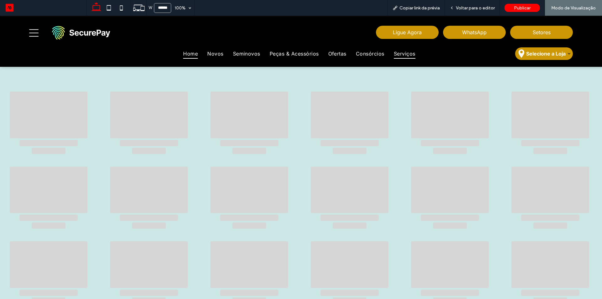
click at [189, 53] on span "Home" at bounding box center [190, 53] width 15 height 9
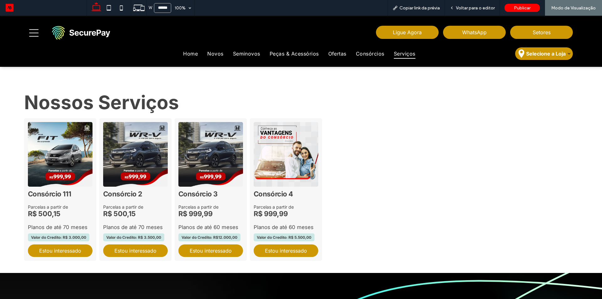
drag, startPoint x: 189, startPoint y: 38, endPoint x: 189, endPoint y: 53, distance: 15.7
click at [189, 53] on div at bounding box center [301, 149] width 602 height 299
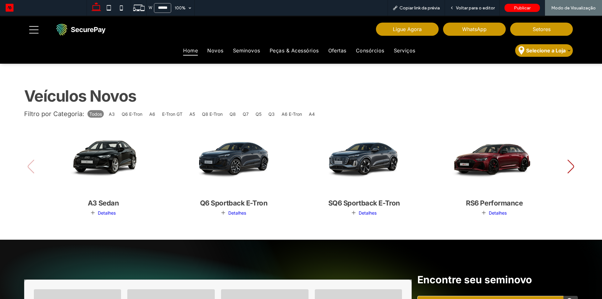
scroll to position [405, 0]
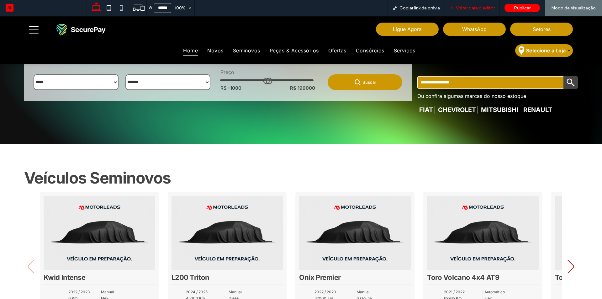
click at [482, 6] on span "Voltar para o editor" at bounding box center [475, 7] width 39 height 5
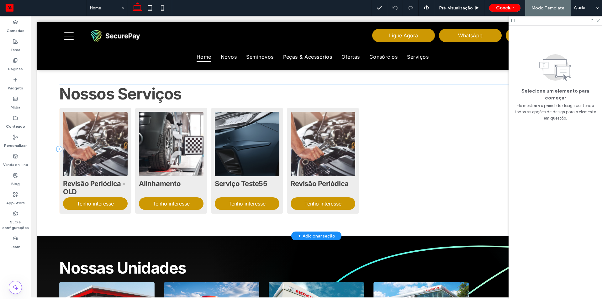
scroll to position [1338, 0]
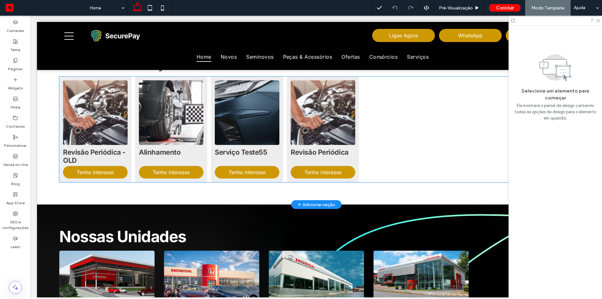
click at [195, 145] on h5 "Alinhamento" at bounding box center [171, 155] width 65 height 21
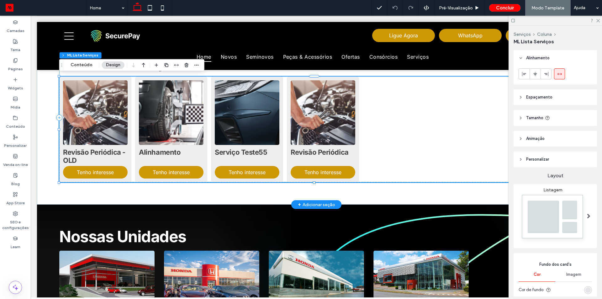
click at [195, 145] on h5 "Alinhamento" at bounding box center [171, 155] width 65 height 21
click at [543, 213] on img at bounding box center [553, 218] width 69 height 51
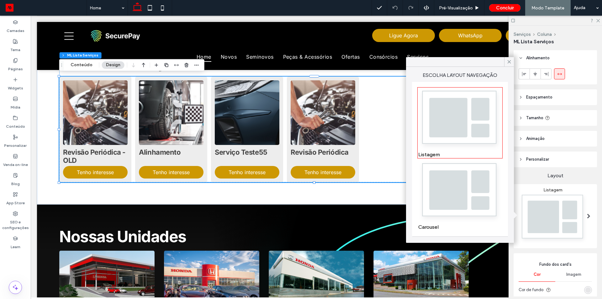
click at [465, 186] on img at bounding box center [459, 192] width 83 height 62
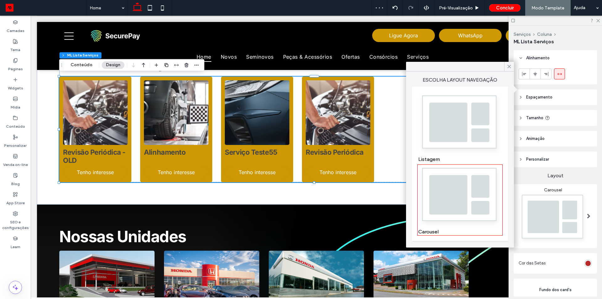
scroll to position [125, 0]
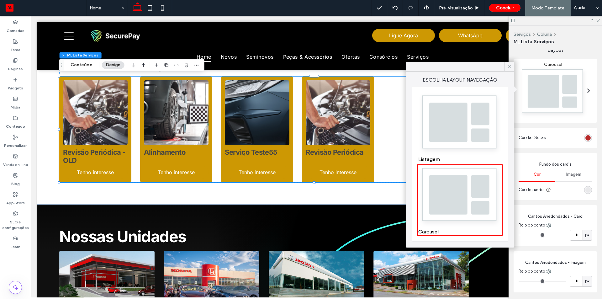
click at [585, 188] on div "rgba(203, 203, 203, 0.34)" at bounding box center [587, 189] width 5 height 5
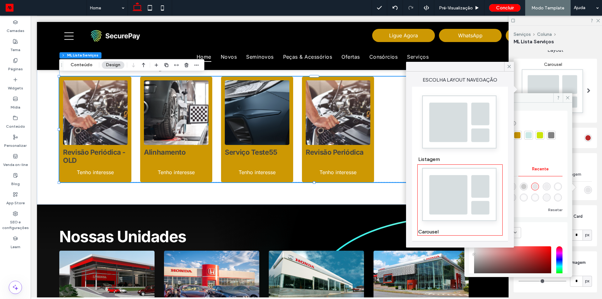
click at [546, 120] on div "Cores do tema Poupe tempo com as cores do tema Crie uma paleta de cores para ad…" at bounding box center [518, 136] width 88 height 41
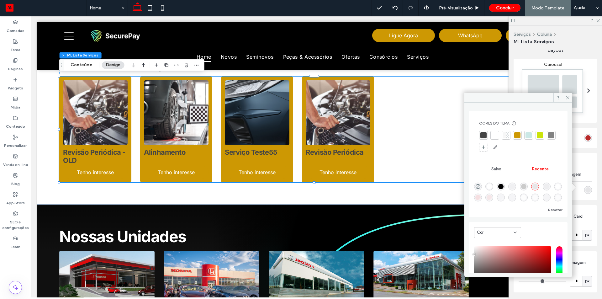
click at [538, 188] on div "rgba(203, 203, 203, 0.34)" at bounding box center [534, 186] width 5 height 5
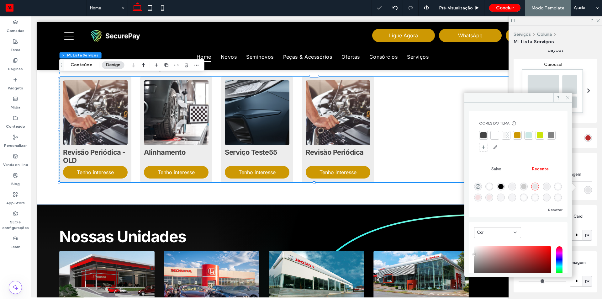
click at [569, 95] on icon at bounding box center [567, 97] width 5 height 5
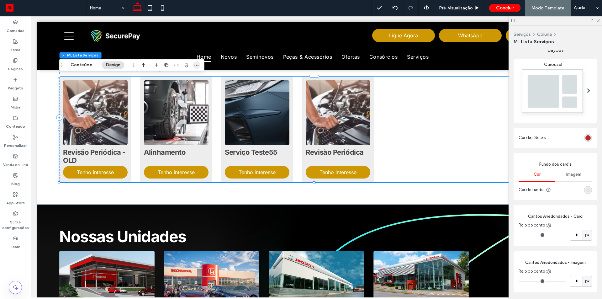
click at [194, 64] on icon "button" at bounding box center [196, 64] width 5 height 5
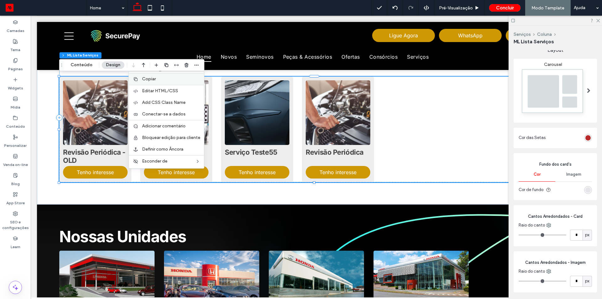
click at [163, 78] on label "Copiar" at bounding box center [171, 78] width 58 height 5
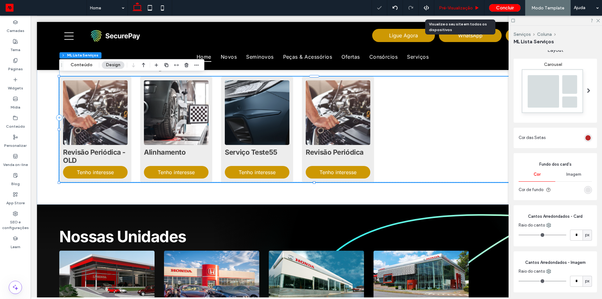
click at [456, 6] on span "Pré-Visualizaçāo" at bounding box center [456, 7] width 34 height 5
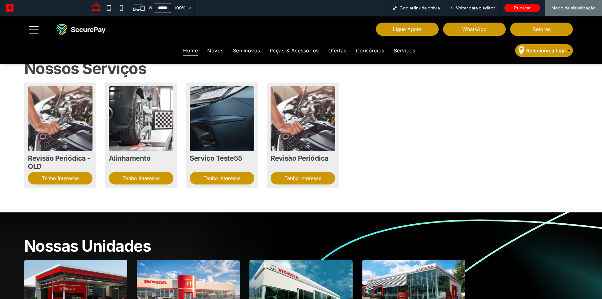
scroll to position [1376, 0]
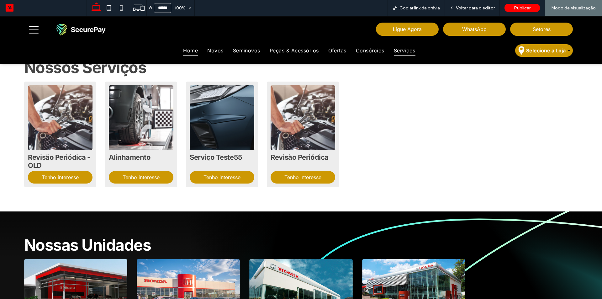
click at [402, 47] on span "Serviços" at bounding box center [405, 50] width 22 height 9
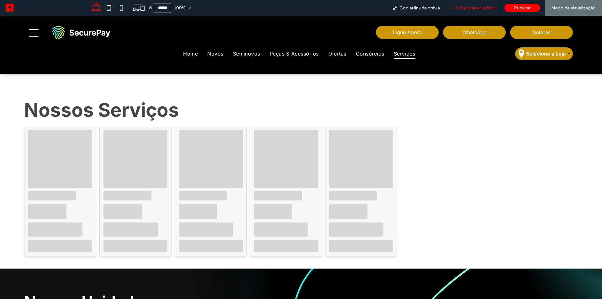
click at [480, 9] on span "Voltar para o editor" at bounding box center [475, 7] width 39 height 5
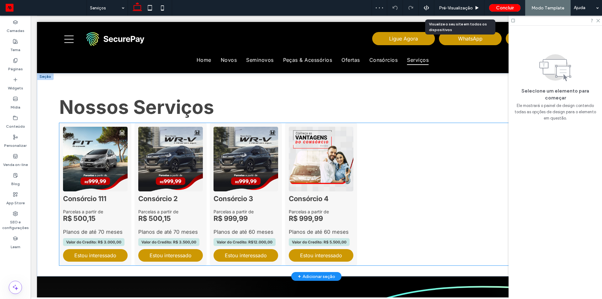
click at [146, 172] on 2 at bounding box center [170, 159] width 65 height 65
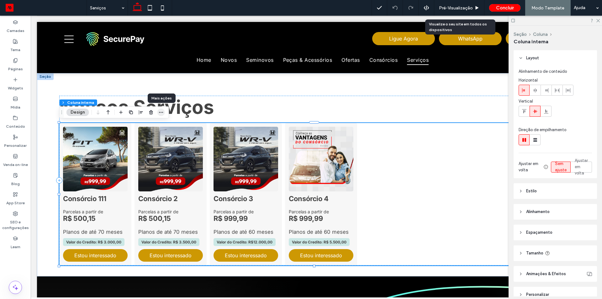
click at [163, 111] on icon "button" at bounding box center [161, 112] width 5 height 5
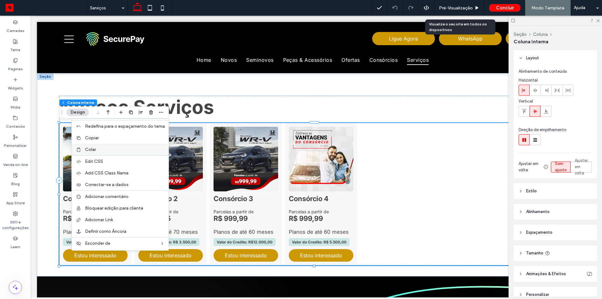
click at [115, 150] on label "Colar" at bounding box center [125, 149] width 80 height 5
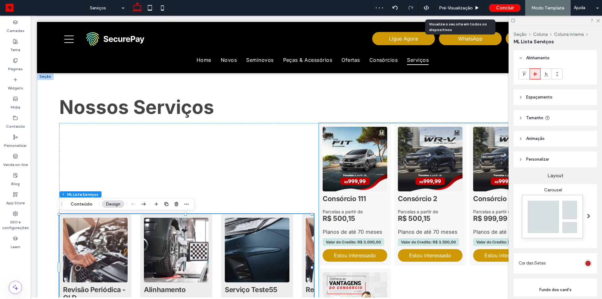
click at [338, 166] on 111 at bounding box center [355, 159] width 65 height 65
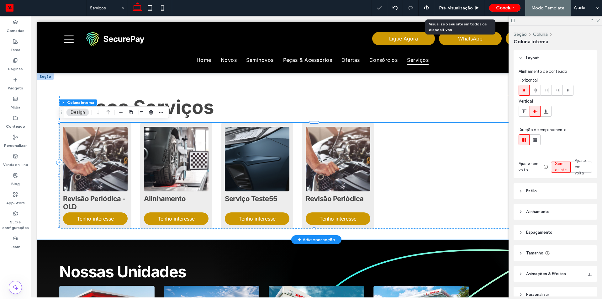
click at [295, 177] on div "Revisão Periódica - OLD Tenho interesse Alinhamento Tenho interesse Serviço Tes…" at bounding box center [316, 176] width 514 height 106
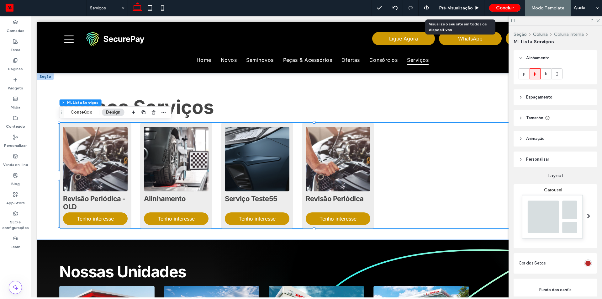
click at [566, 34] on button "Coluna interna" at bounding box center [569, 34] width 30 height 5
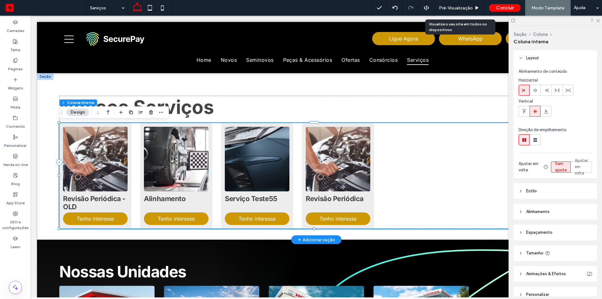
click at [440, 166] on div "Revisão Periódica - OLD Tenho interesse Alinhamento Tenho interesse Serviço Tes…" at bounding box center [316, 176] width 514 height 106
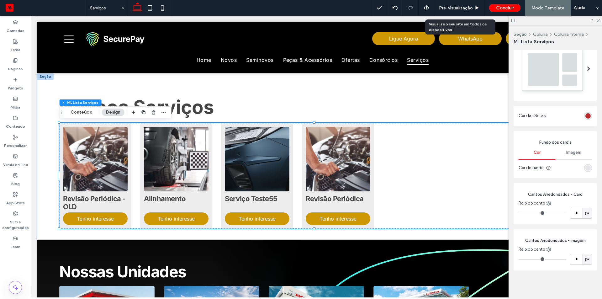
scroll to position [116, 0]
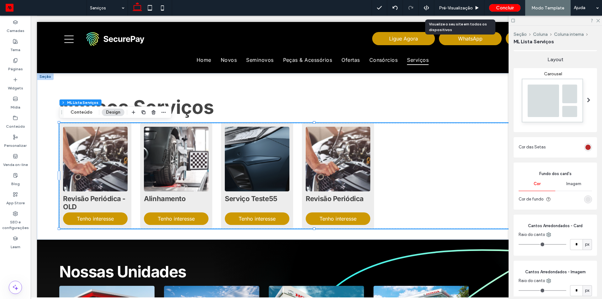
click at [543, 102] on img at bounding box center [553, 102] width 69 height 51
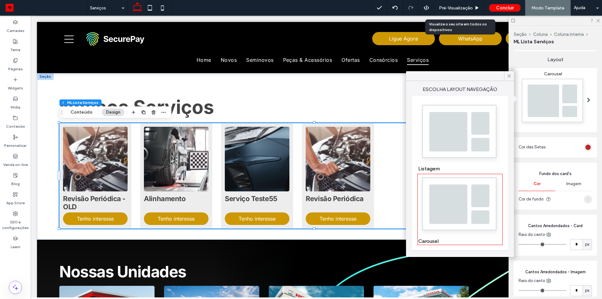
click at [462, 128] on img at bounding box center [459, 133] width 83 height 62
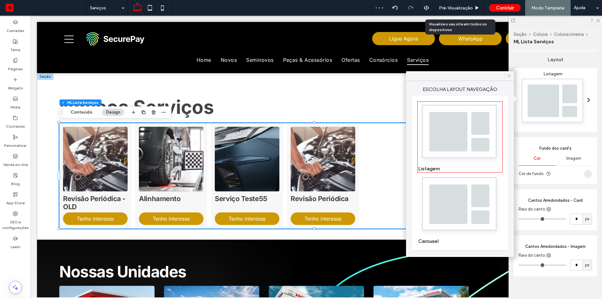
click at [513, 74] on div at bounding box center [509, 75] width 10 height 9
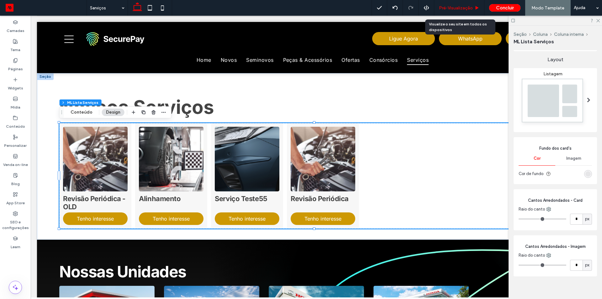
click at [450, 8] on span "Pré-Visualizaçāo" at bounding box center [456, 7] width 34 height 5
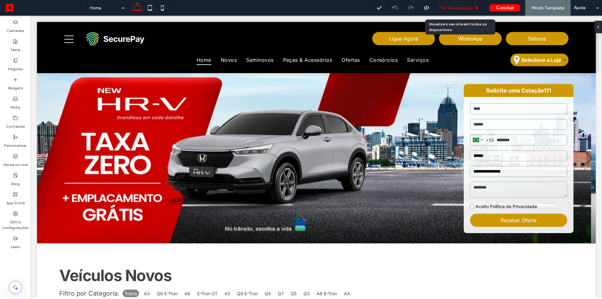
click at [442, 10] on span "Pré-Visualizaçāo" at bounding box center [456, 7] width 34 height 5
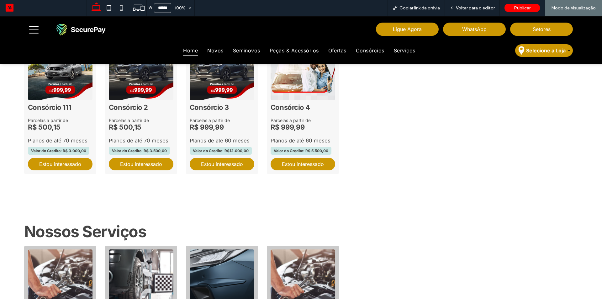
scroll to position [1439, 0]
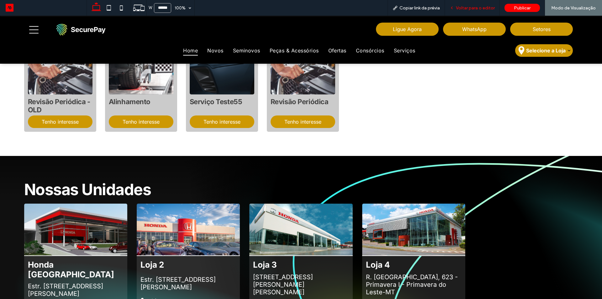
click at [474, 8] on span "Voltar para o editor" at bounding box center [475, 7] width 39 height 5
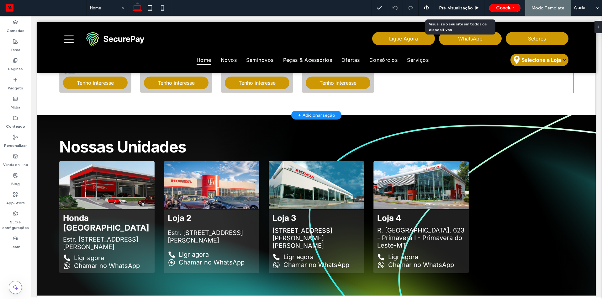
click at [344, 77] on h5 "Revisão Periódica" at bounding box center [338, 66] width 65 height 21
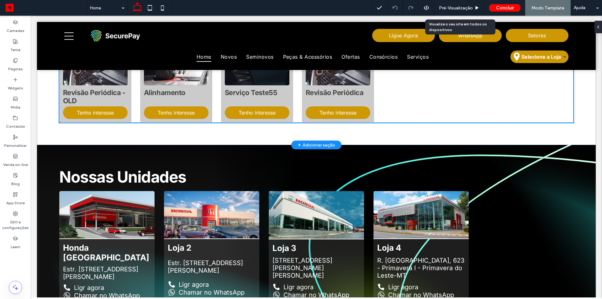
scroll to position [1397, 0]
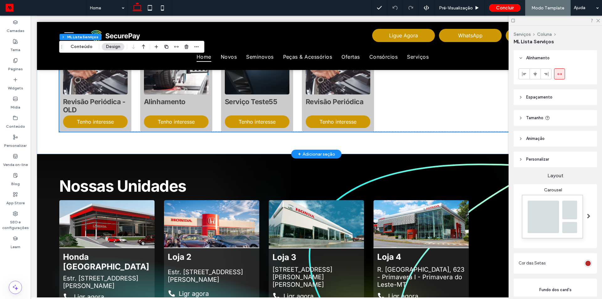
click at [278, 111] on h5 "Serviço Teste55" at bounding box center [257, 104] width 65 height 21
click at [82, 48] on button "Conteúdo" at bounding box center [81, 47] width 30 height 8
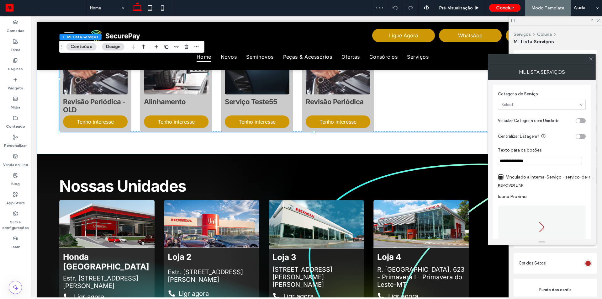
click at [590, 57] on icon at bounding box center [591, 58] width 5 height 5
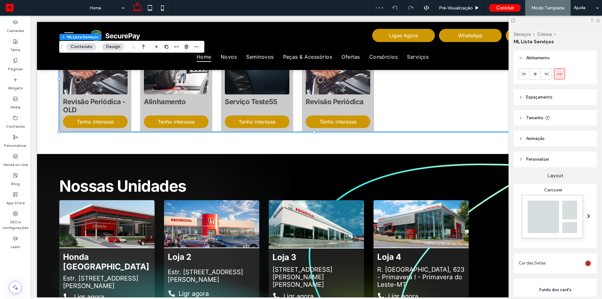
scroll to position [147, 0]
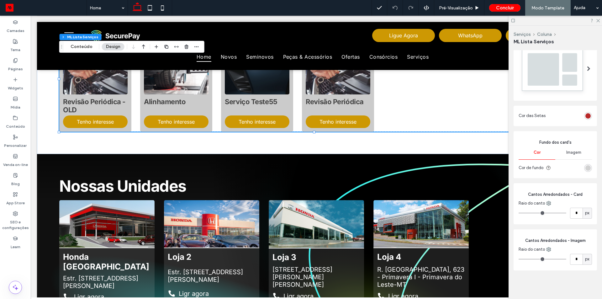
click at [585, 168] on div "rgb(203, 203, 203)" at bounding box center [587, 167] width 5 height 5
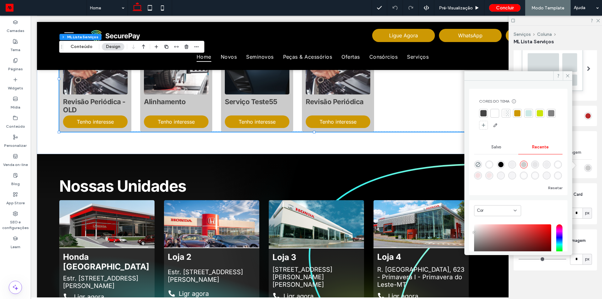
click at [538, 166] on div "rgba(203, 203, 203, 0.34)" at bounding box center [534, 164] width 5 height 5
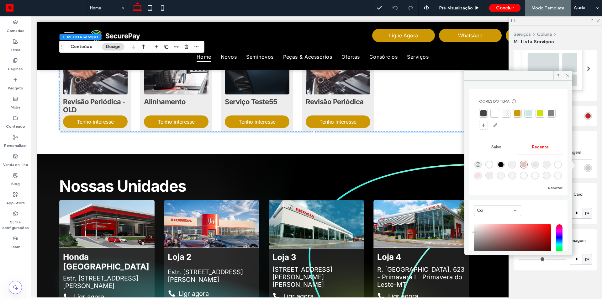
type input "**"
type input "***"
click at [568, 74] on icon at bounding box center [567, 75] width 5 height 5
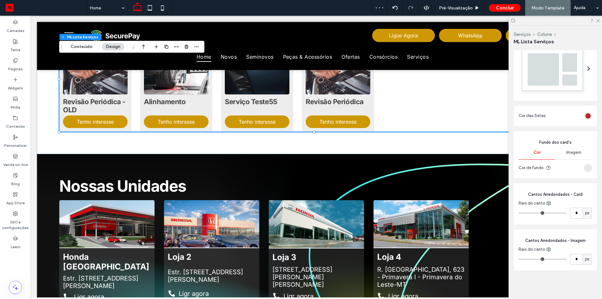
scroll to position [22, 0]
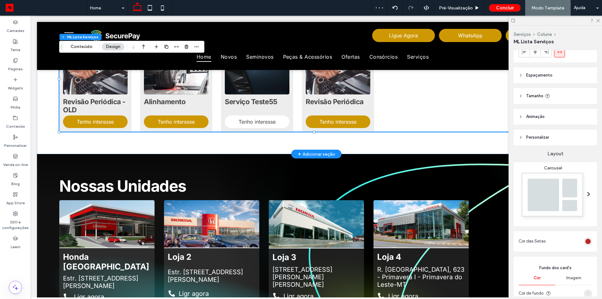
click at [280, 123] on link "Tenho interesse" at bounding box center [257, 121] width 65 height 13
click at [71, 48] on button "Conteúdo" at bounding box center [81, 47] width 30 height 8
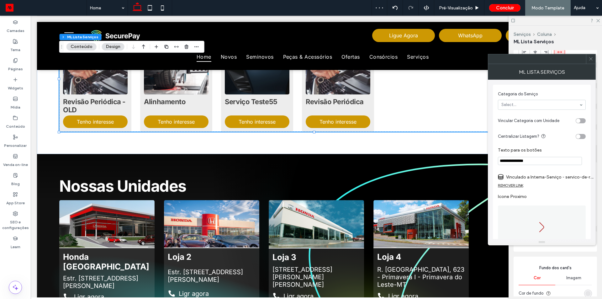
click at [521, 184] on div "REMOVER LINK" at bounding box center [510, 185] width 25 height 5
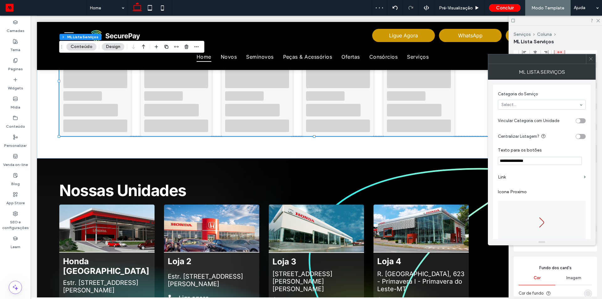
click at [520, 177] on label "Link" at bounding box center [539, 177] width 83 height 12
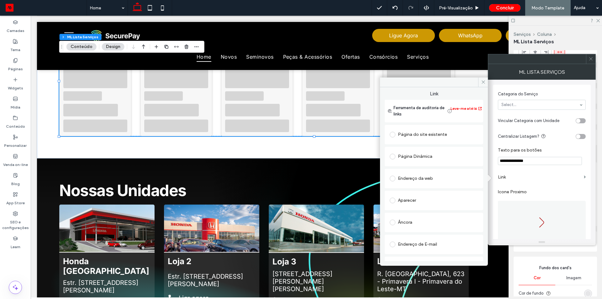
click at [433, 157] on div "Página Dinâmica" at bounding box center [434, 156] width 88 height 10
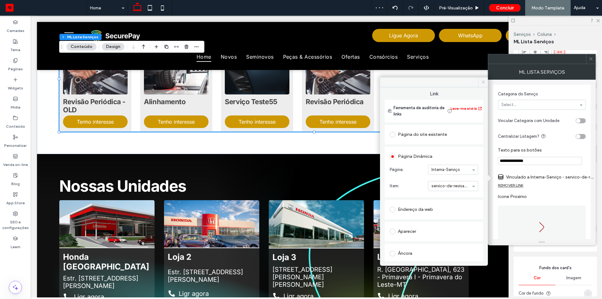
click at [484, 80] on icon at bounding box center [483, 82] width 5 height 5
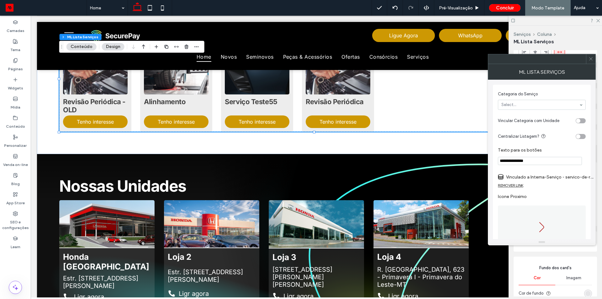
click at [593, 58] on icon at bounding box center [591, 58] width 5 height 5
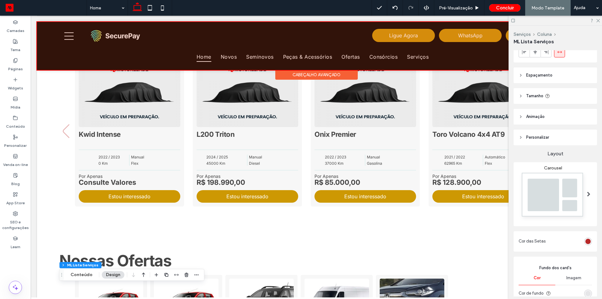
scroll to position [237, 0]
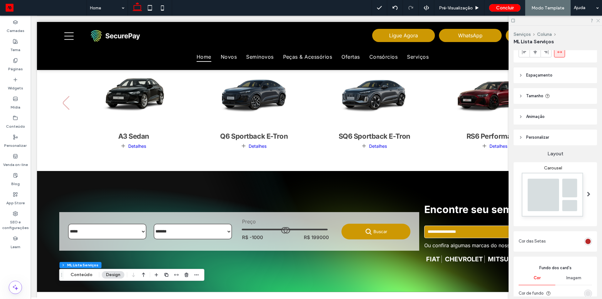
click at [599, 20] on use at bounding box center [597, 20] width 3 height 3
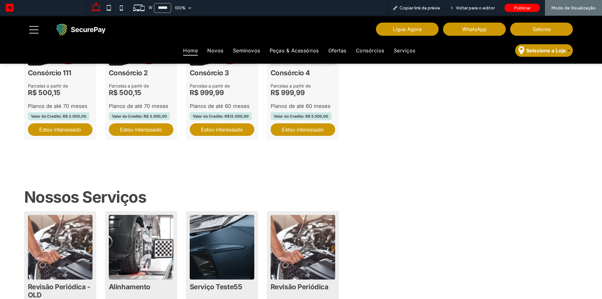
scroll to position [1377, 0]
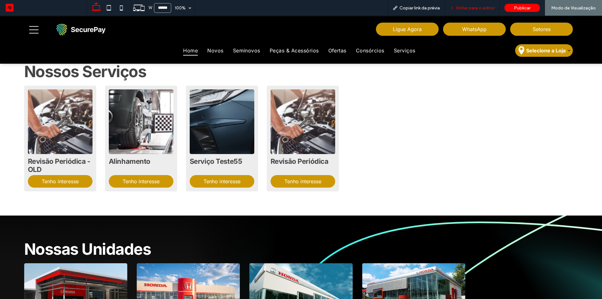
click at [475, 8] on span "Voltar para o editor" at bounding box center [475, 7] width 39 height 5
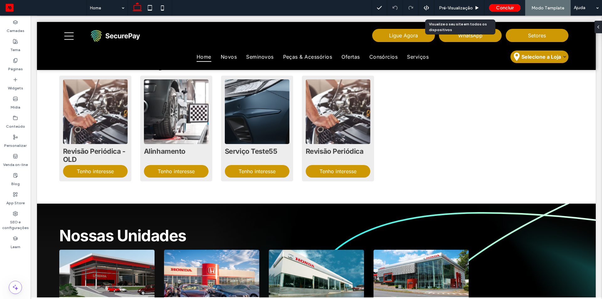
scroll to position [1339, 0]
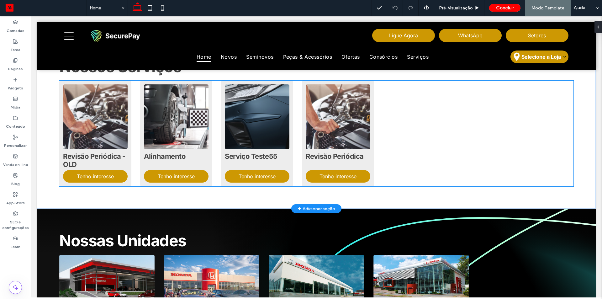
click at [111, 112] on img "1 / 4" at bounding box center [95, 117] width 68 height 68
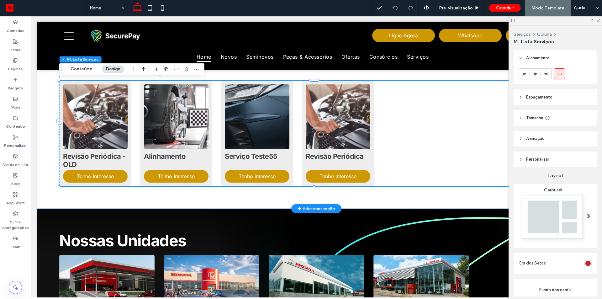
click at [111, 112] on img "1 / 4" at bounding box center [95, 117] width 68 height 68
click at [80, 67] on button "Conteúdo" at bounding box center [81, 69] width 30 height 8
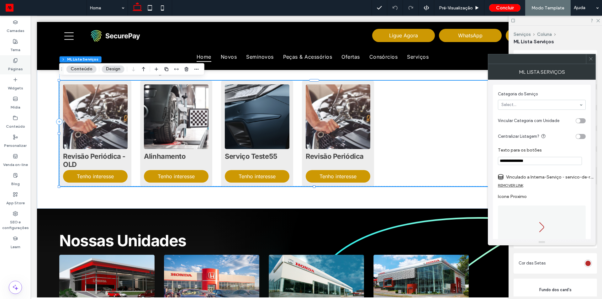
click at [19, 67] on label "Páginas" at bounding box center [15, 67] width 15 height 9
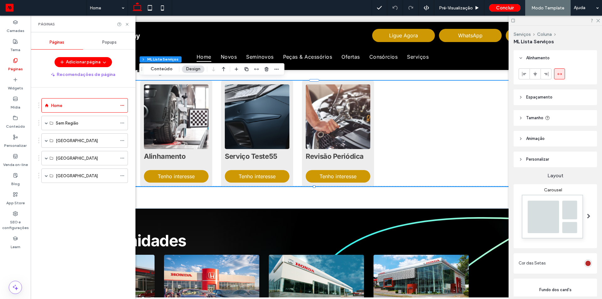
click at [106, 41] on span "Popups" at bounding box center [109, 42] width 14 height 5
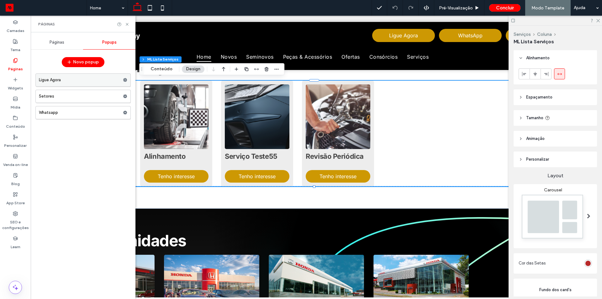
click at [80, 83] on label "Ligue Agora" at bounding box center [81, 80] width 84 height 13
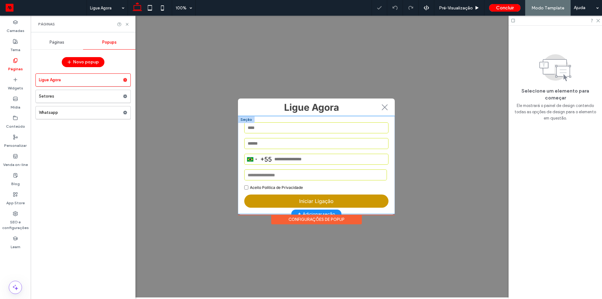
click at [277, 144] on input "email" at bounding box center [316, 143] width 144 height 11
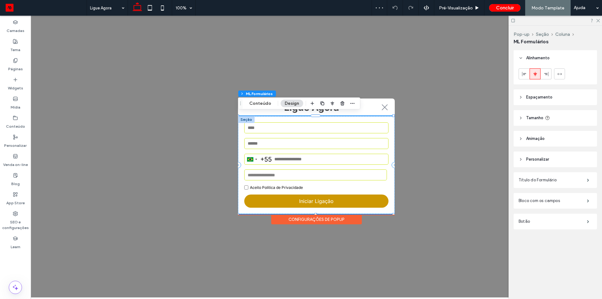
click at [315, 216] on div "Configurações de Popup" at bounding box center [316, 219] width 91 height 10
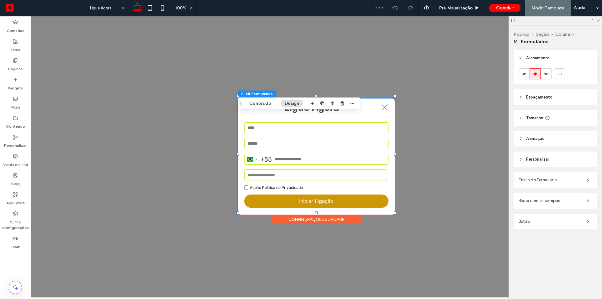
click at [315, 216] on div "Configurações de Popup" at bounding box center [316, 219] width 91 height 10
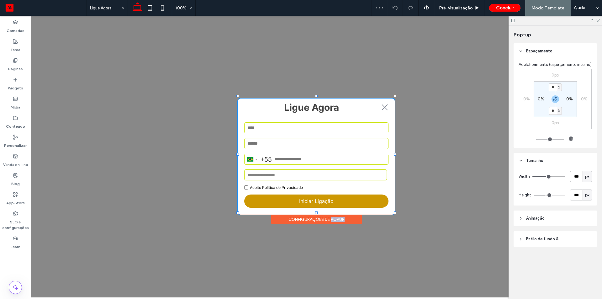
click at [315, 216] on div "Configurações de Popup" at bounding box center [316, 219] width 91 height 10
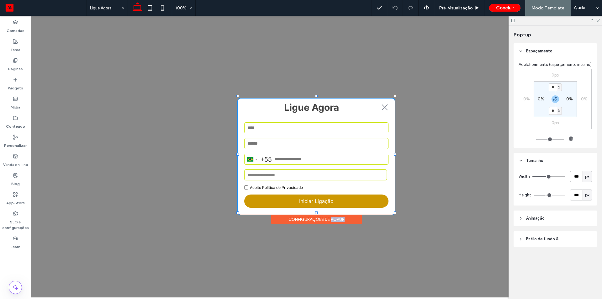
click at [315, 216] on div "Configurações de Popup" at bounding box center [316, 219] width 91 height 10
click at [310, 214] on div "Configurações de Popup" at bounding box center [316, 219] width 91 height 10
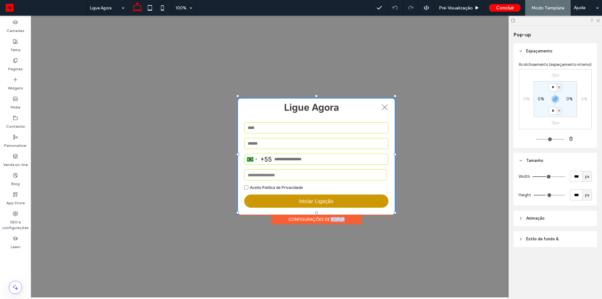
click at [310, 214] on div "Configurações de Popup" at bounding box center [316, 219] width 91 height 10
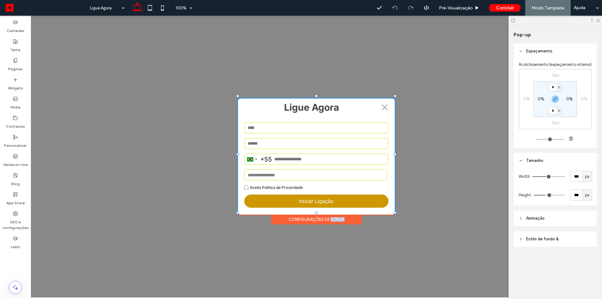
click at [310, 214] on div "Configurações de Popup" at bounding box center [316, 219] width 91 height 10
click at [284, 217] on div "Configurações de Popup" at bounding box center [316, 219] width 91 height 10
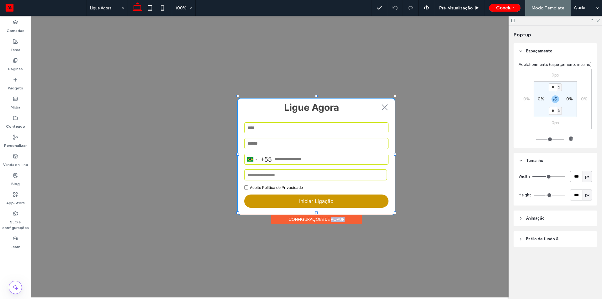
click at [284, 217] on div "Configurações de Popup" at bounding box center [316, 219] width 91 height 10
click at [281, 215] on div "Configurações de Popup" at bounding box center [316, 219] width 91 height 10
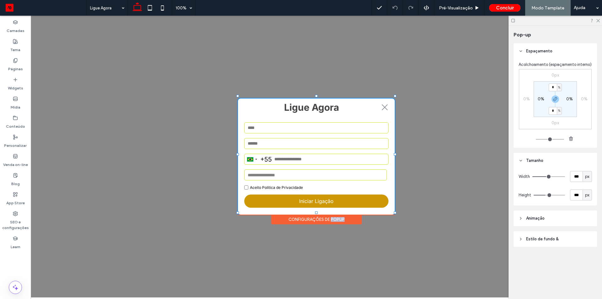
click at [281, 215] on div "Configurações de Popup" at bounding box center [316, 219] width 91 height 10
click at [331, 157] on input "tel" at bounding box center [316, 159] width 144 height 11
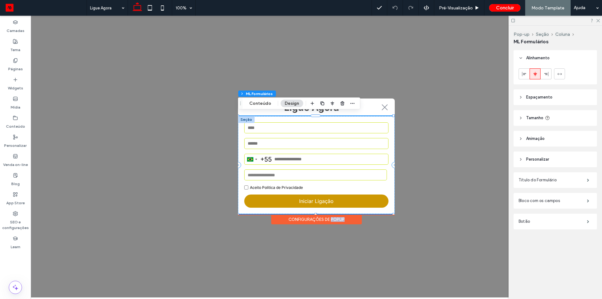
click at [281, 217] on div "Configurações de Popup" at bounding box center [316, 219] width 91 height 10
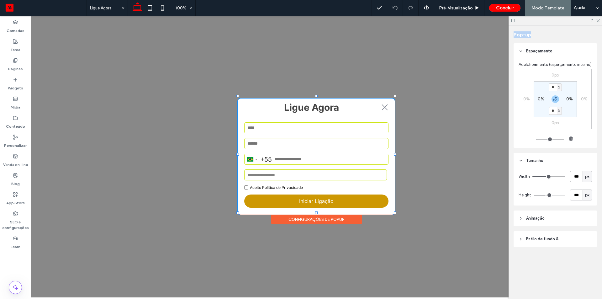
drag, startPoint x: 509, startPoint y: 38, endPoint x: 567, endPoint y: 31, distance: 58.7
click at [567, 31] on div "Pop-up Espaçamento Acolchoamento (espaçamento interno) 0px 0% 0px 0% * % 0% * %…" at bounding box center [555, 162] width 93 height 273
drag, startPoint x: 566, startPoint y: 170, endPoint x: 593, endPoint y: 197, distance: 37.9
click at [593, 197] on div "Width *** px Height *** px" at bounding box center [555, 186] width 83 height 37
click at [592, 197] on div "px" at bounding box center [587, 194] width 9 height 11
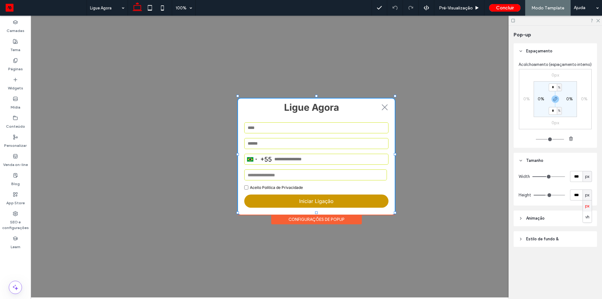
click at [593, 191] on div "Width *** px Height *** px" at bounding box center [555, 186] width 83 height 37
click at [518, 177] on div "Width *** px Height *** px" at bounding box center [555, 186] width 83 height 37
click at [364, 151] on div "[GEOGRAPHIC_DATA] +55 +55 244 results found [GEOGRAPHIC_DATA] +93 [GEOGRAPHIC_D…" at bounding box center [316, 165] width 157 height 98
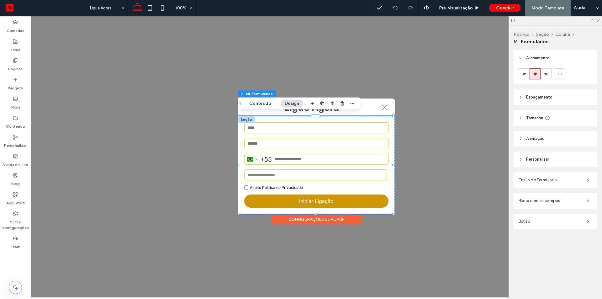
click at [563, 123] on header "Tamanho" at bounding box center [555, 118] width 83 height 16
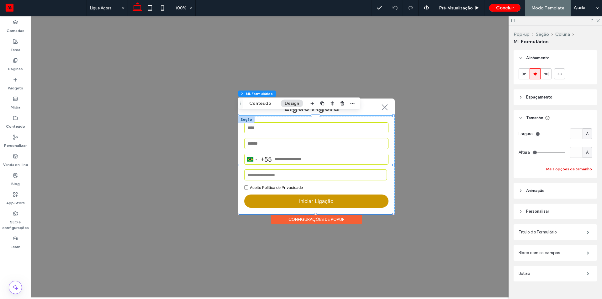
click at [568, 167] on button "Mais opções de tamanho" at bounding box center [569, 169] width 46 height 8
drag, startPoint x: 535, startPoint y: 183, endPoint x: 549, endPoint y: 183, distance: 13.5
click at [549, 183] on div "Mín. ** px" at bounding box center [548, 188] width 27 height 17
drag, startPoint x: 564, startPoint y: 182, endPoint x: 579, endPoint y: 182, distance: 14.1
click at [579, 182] on div "Máx. *** %" at bounding box center [578, 188] width 28 height 17
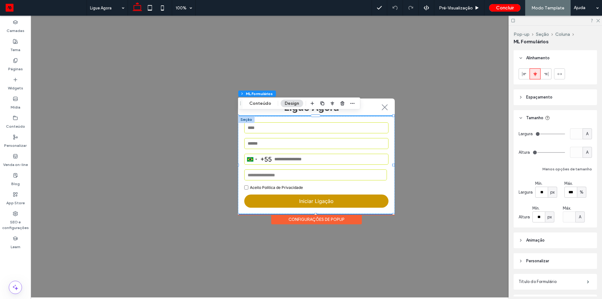
click at [519, 192] on span "Largura" at bounding box center [526, 192] width 14 height 6
click at [524, 216] on span "Altura" at bounding box center [524, 217] width 11 height 6
drag, startPoint x: 517, startPoint y: 115, endPoint x: 594, endPoint y: 220, distance: 130.4
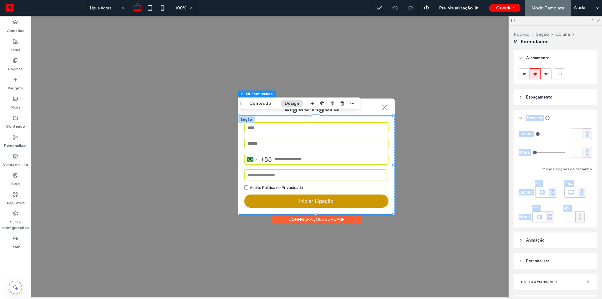
click at [594, 220] on div "Tamanho Largura A Altura A Menos opções de tamanho Largura Mín. ** px Máx. *** …" at bounding box center [555, 168] width 83 height 117
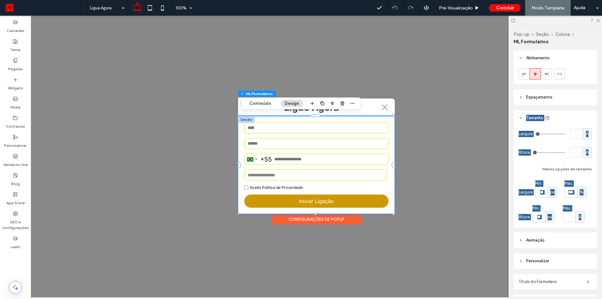
click at [416, 203] on div "Ligue Agora .st0-1091118977{fill-rule:evenodd;clip-rule:evenodd;} + Adicionar s…" at bounding box center [316, 157] width 571 height 282
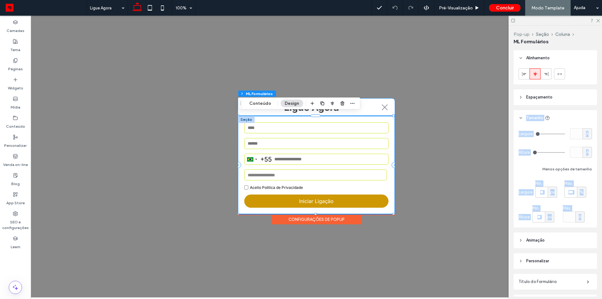
click at [516, 34] on button "Pop-up" at bounding box center [522, 34] width 16 height 5
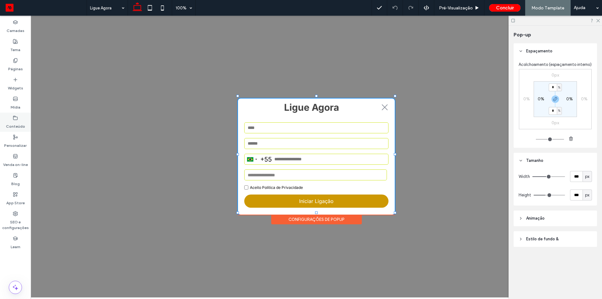
click at [19, 116] on div "Conteúdo" at bounding box center [15, 122] width 31 height 19
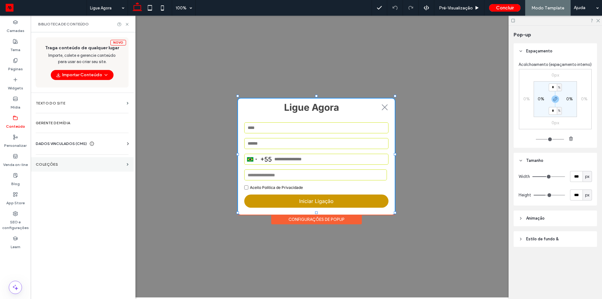
click at [50, 163] on label "COLEÇÕES" at bounding box center [80, 164] width 88 height 4
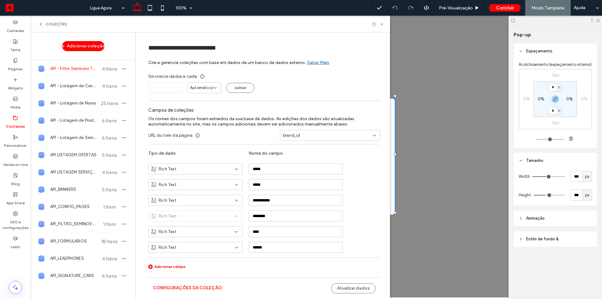
drag, startPoint x: 144, startPoint y: 77, endPoint x: 282, endPoint y: 87, distance: 139.0
click at [282, 87] on form "**********" at bounding box center [264, 164] width 251 height 253
click at [282, 87] on div "* Automático salvar" at bounding box center [264, 87] width 232 height 11
click at [209, 86] on span "Automático" at bounding box center [201, 88] width 23 height 6
click at [201, 76] on icon at bounding box center [202, 76] width 5 height 5
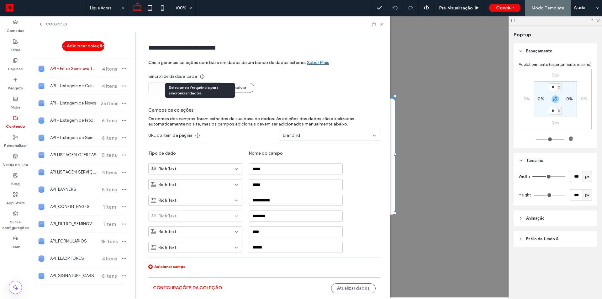
click at [201, 76] on icon at bounding box center [202, 76] width 5 height 5
click at [309, 93] on form "**********" at bounding box center [264, 164] width 251 height 253
click at [203, 88] on span "Automático" at bounding box center [201, 88] width 23 height 6
click at [278, 77] on div "Sincronize dados a cada" at bounding box center [264, 76] width 232 height 6
click at [382, 22] on icon at bounding box center [381, 24] width 5 height 5
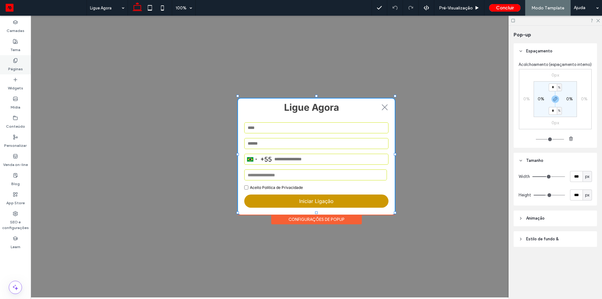
click at [16, 72] on div "Páginas" at bounding box center [15, 64] width 31 height 19
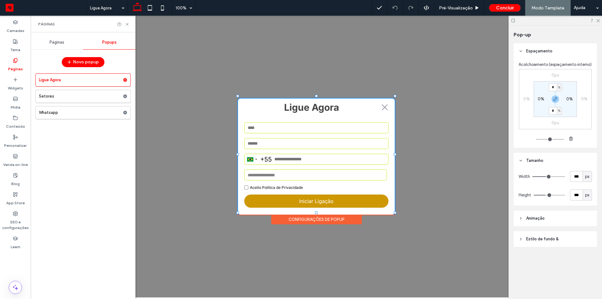
click at [52, 39] on div "Páginas" at bounding box center [57, 42] width 52 height 14
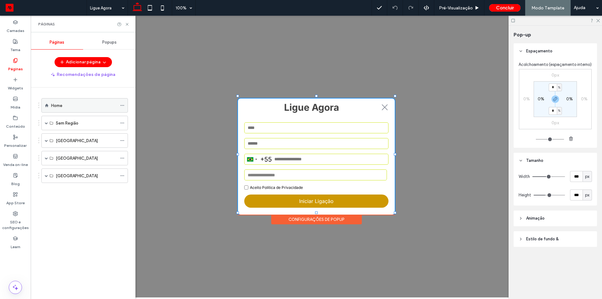
click at [57, 98] on div "Home" at bounding box center [84, 105] width 66 height 14
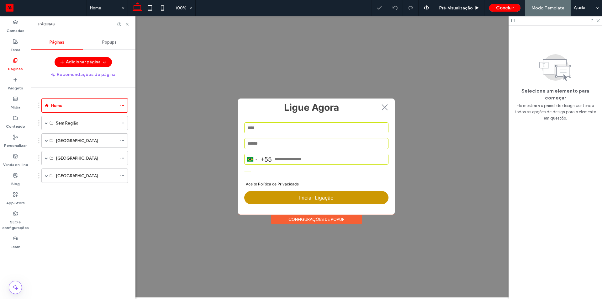
click at [130, 24] on div "Páginas" at bounding box center [83, 24] width 105 height 17
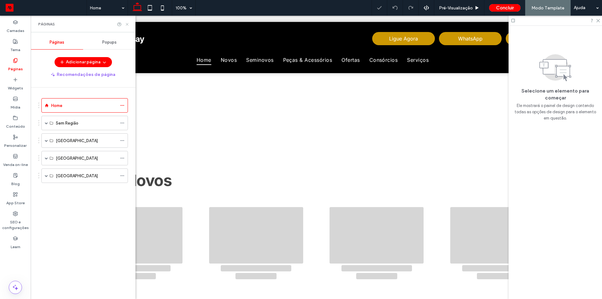
click at [127, 25] on icon at bounding box center [127, 24] width 5 height 5
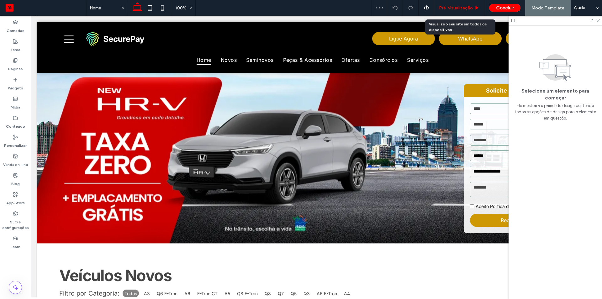
click at [459, 8] on span "Pré-Visualizaçāo" at bounding box center [456, 7] width 34 height 5
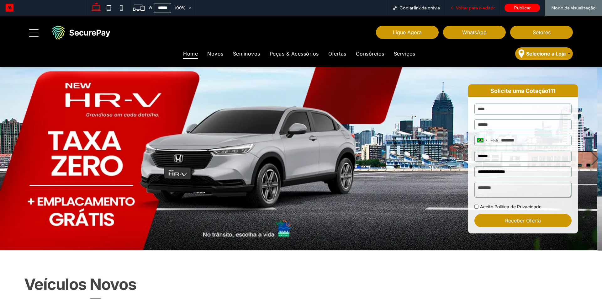
click at [472, 3] on div "Voltar para o editor" at bounding box center [472, 8] width 55 height 16
click at [468, 8] on span "Voltar para o editor" at bounding box center [475, 7] width 39 height 5
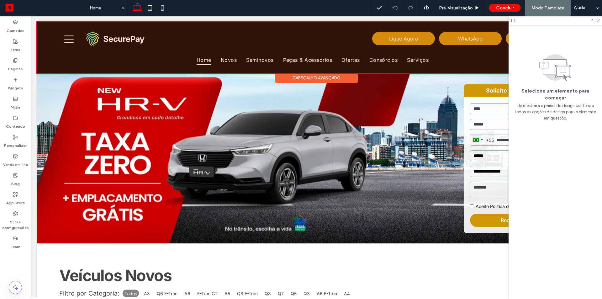
click at [348, 59] on div at bounding box center [316, 47] width 559 height 51
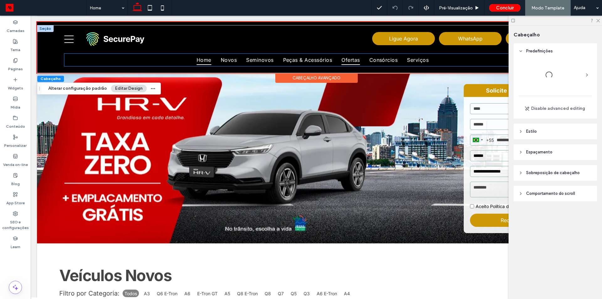
click at [348, 59] on span "Ofertas" at bounding box center [350, 59] width 18 height 9
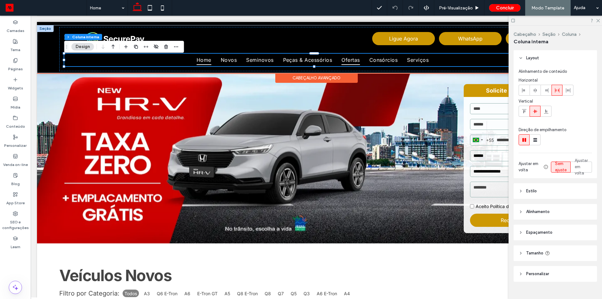
click at [348, 59] on span "Ofertas" at bounding box center [350, 59] width 18 height 9
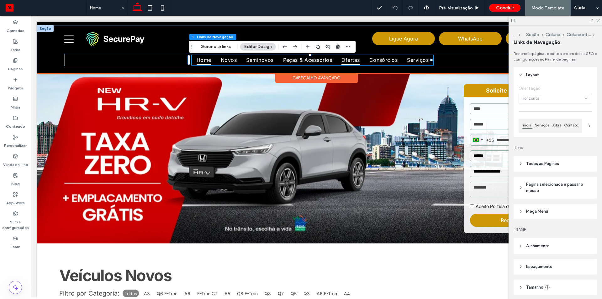
click at [348, 59] on span "Ofertas" at bounding box center [350, 59] width 18 height 9
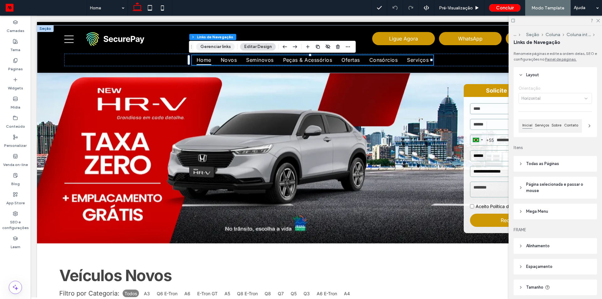
click at [222, 47] on button "Gerenciar links" at bounding box center [215, 47] width 39 height 8
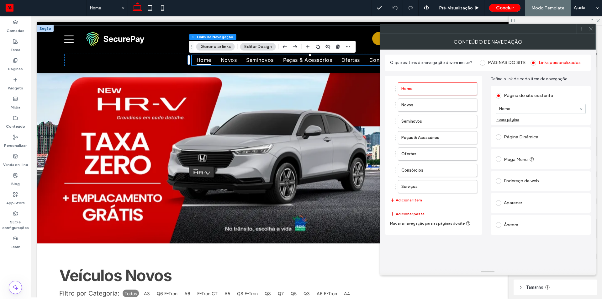
click at [413, 213] on button "Adicionar pasta" at bounding box center [407, 214] width 34 height 8
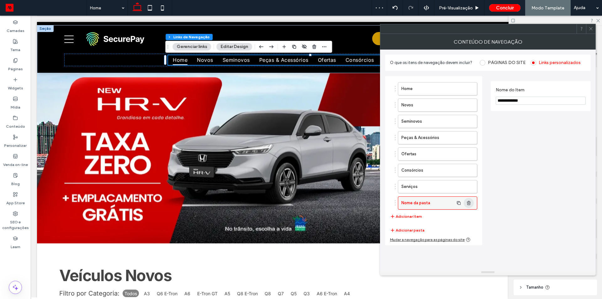
click at [470, 201] on icon "button" at bounding box center [468, 202] width 5 height 5
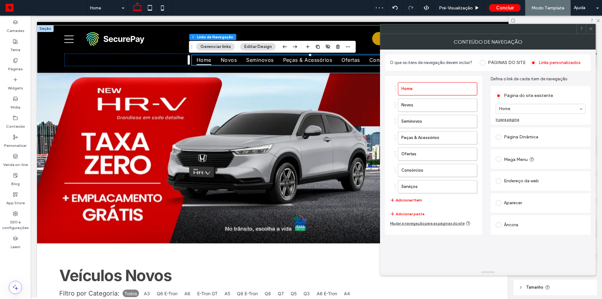
click at [415, 201] on button "Adicionar Item" at bounding box center [406, 200] width 32 height 8
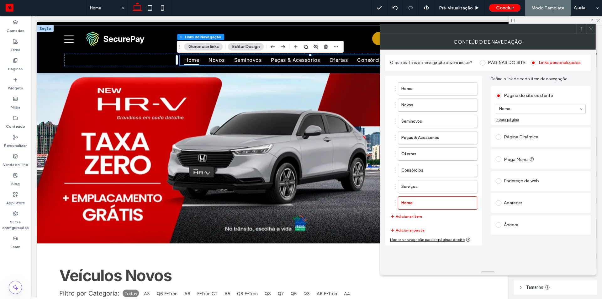
click at [526, 137] on div "Página Dinâmica" at bounding box center [541, 137] width 90 height 10
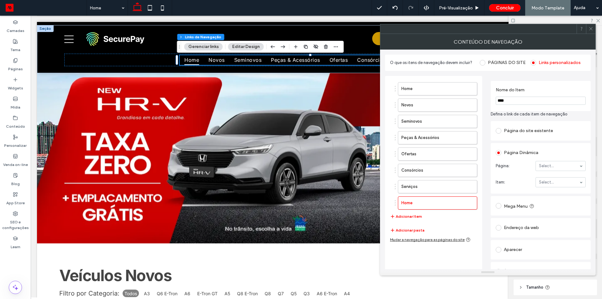
click at [560, 142] on div "Página do site existente Home Ir para página Página Dinâmica Página: Select... …" at bounding box center [541, 200] width 100 height 161
click at [516, 134] on div "Página do site existente" at bounding box center [541, 131] width 90 height 10
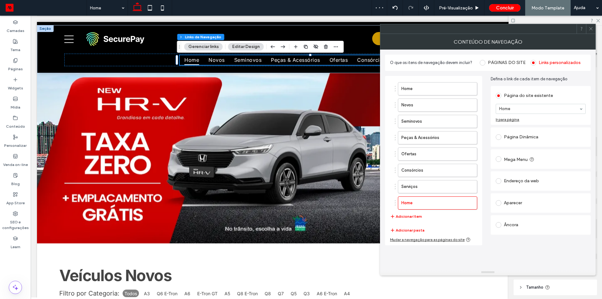
click at [515, 158] on label "Mega Menu" at bounding box center [520, 159] width 32 height 6
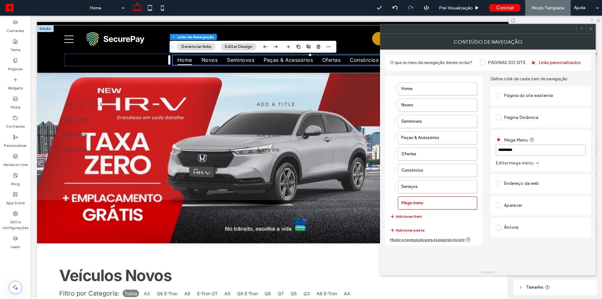
click at [520, 151] on input "*********" at bounding box center [541, 150] width 90 height 11
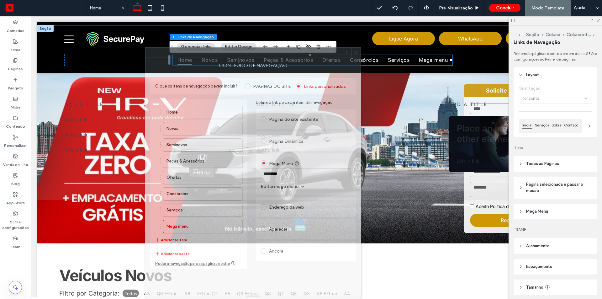
drag, startPoint x: 489, startPoint y: 32, endPoint x: 252, endPoint y: 99, distance: 247.2
click at [252, 99] on div "CONTEÚDO DE NAVEGAÇÃO O que os itens de navegação devem incluir? PÁGINAS DO SIT…" at bounding box center [253, 172] width 216 height 251
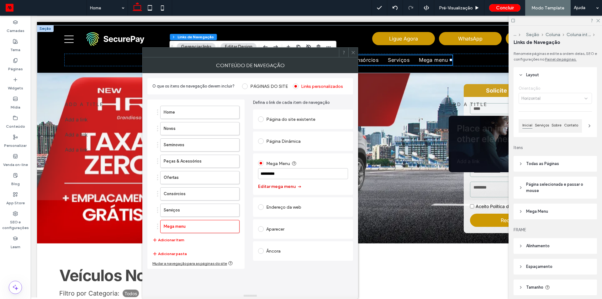
click at [280, 186] on button "Editar mega menu" at bounding box center [280, 187] width 44 height 10
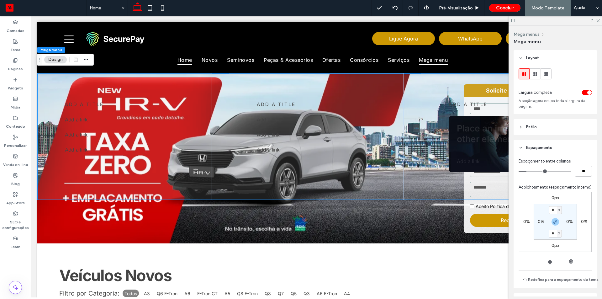
scroll to position [68, 0]
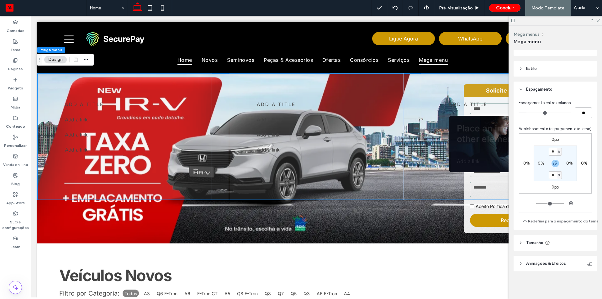
click at [541, 61] on header "Estilo" at bounding box center [555, 69] width 83 height 16
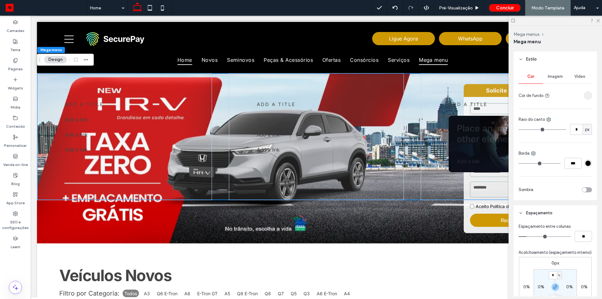
click at [586, 96] on div "rgba(203, 203, 203, 0.15)" at bounding box center [587, 95] width 5 height 5
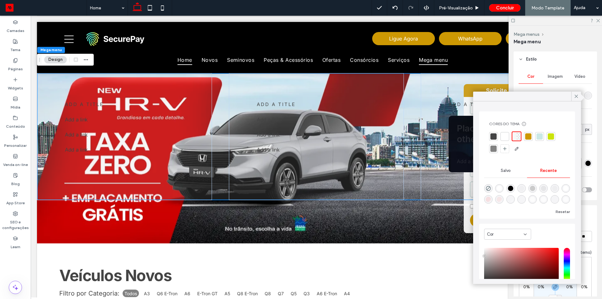
click at [505, 135] on div at bounding box center [505, 136] width 6 height 6
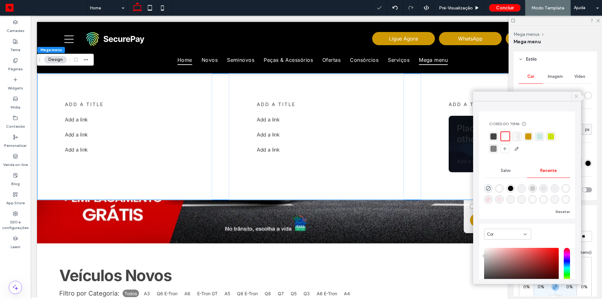
click at [579, 95] on icon at bounding box center [577, 96] width 6 height 6
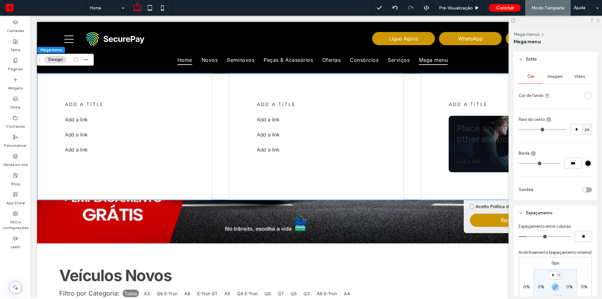
click at [598, 21] on icon at bounding box center [598, 20] width 4 height 4
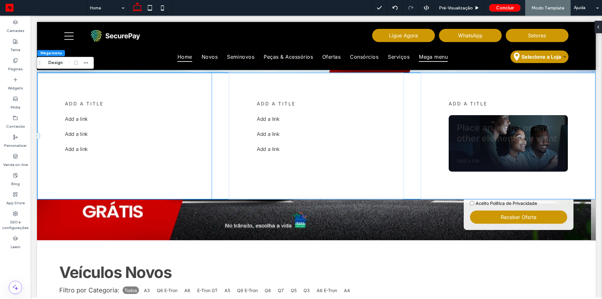
scroll to position [0, 0]
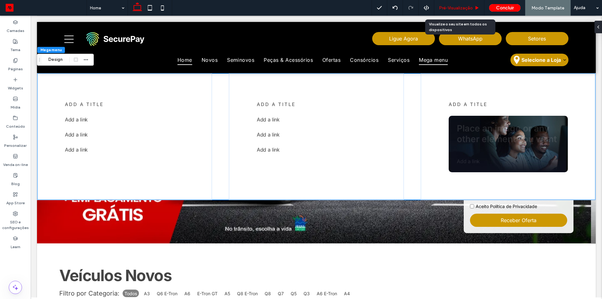
click at [455, 9] on span "Pré-Visualizaçāo" at bounding box center [456, 7] width 34 height 5
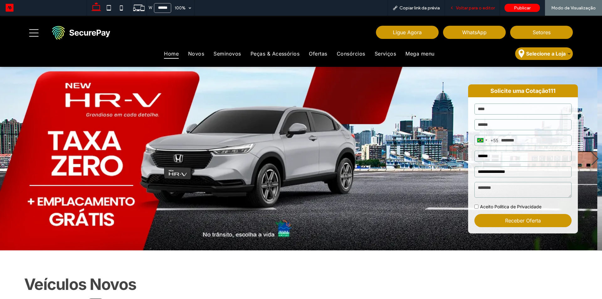
click at [480, 11] on div "Voltar para o editor" at bounding box center [472, 8] width 55 height 16
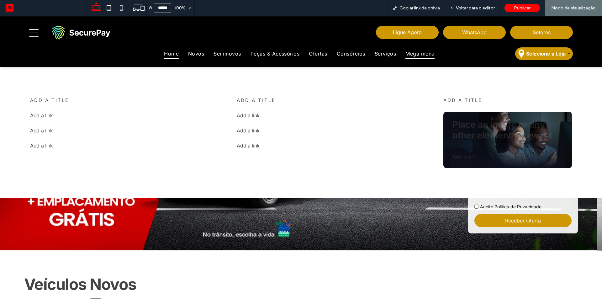
click at [402, 49] on link "Mega menu" at bounding box center [420, 53] width 38 height 9
click at [370, 53] on link "Serviços" at bounding box center [385, 53] width 31 height 9
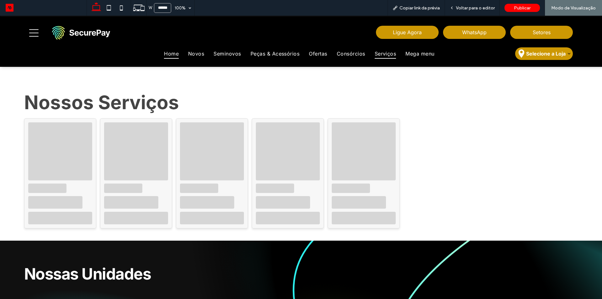
click at [170, 54] on span "Home" at bounding box center [171, 53] width 15 height 9
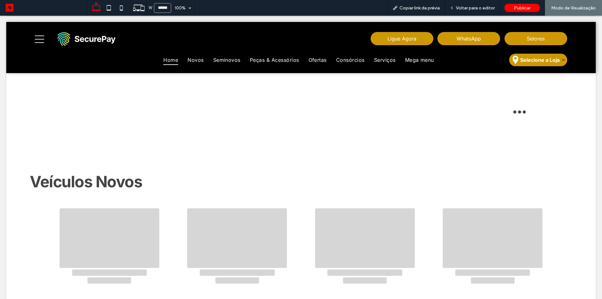
click at [482, 9] on div "W ****** 100% Copiar link da prévia Voltar para o editor Publicar Modo de Visua…" at bounding box center [301, 149] width 602 height 299
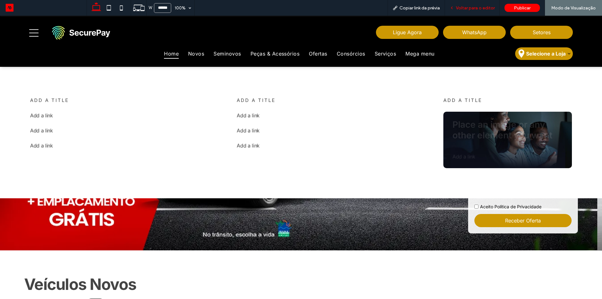
click at [478, 4] on div "Voltar para o editor" at bounding box center [472, 8] width 55 height 16
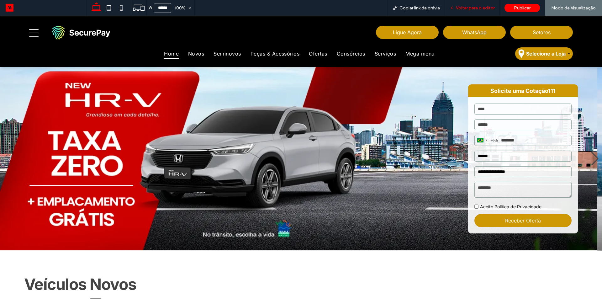
click at [471, 9] on span "Voltar para o editor" at bounding box center [475, 7] width 39 height 5
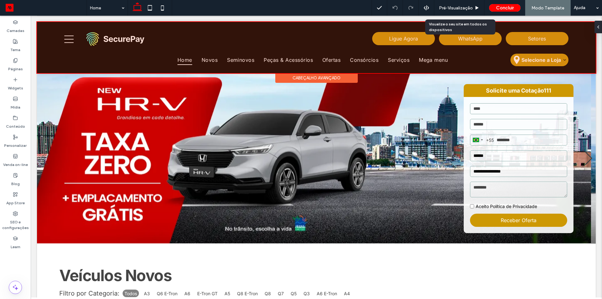
click at [408, 57] on div at bounding box center [316, 47] width 559 height 51
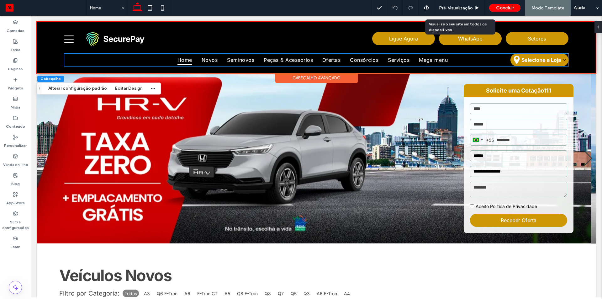
click at [408, 57] on link "Serviços" at bounding box center [398, 59] width 31 height 9
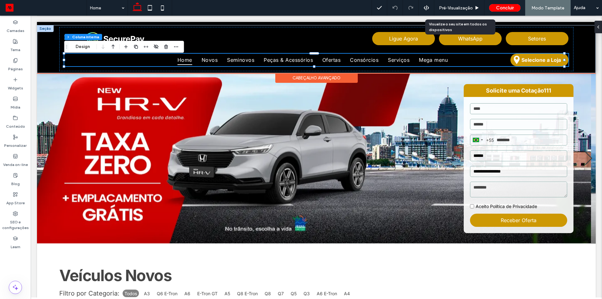
click at [408, 57] on link "Serviços" at bounding box center [398, 59] width 31 height 9
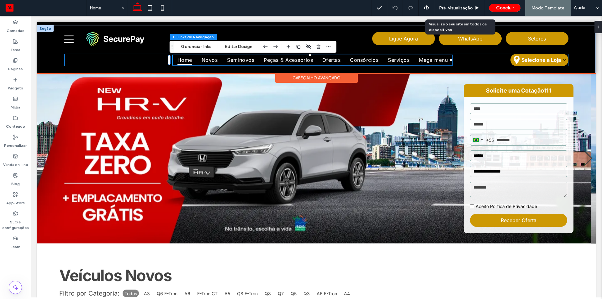
click at [408, 57] on link "Serviços" at bounding box center [398, 59] width 31 height 9
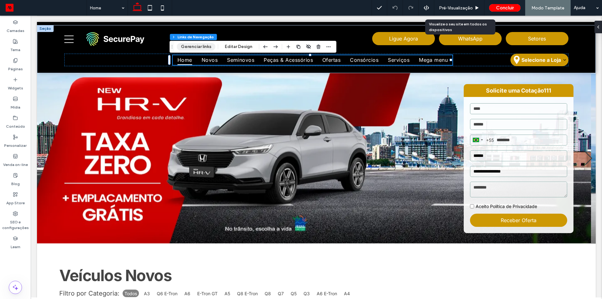
click at [198, 46] on button "Gerenciar links" at bounding box center [196, 47] width 39 height 8
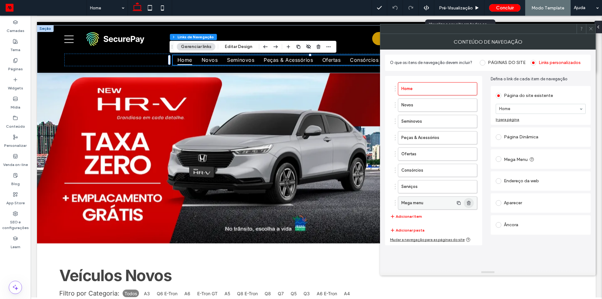
click at [470, 202] on use "button" at bounding box center [469, 203] width 4 height 4
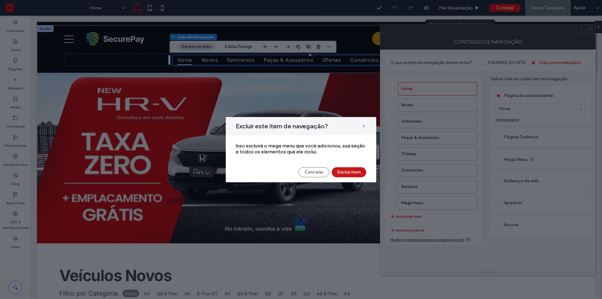
click at [357, 173] on button "Excluir item" at bounding box center [349, 172] width 34 height 10
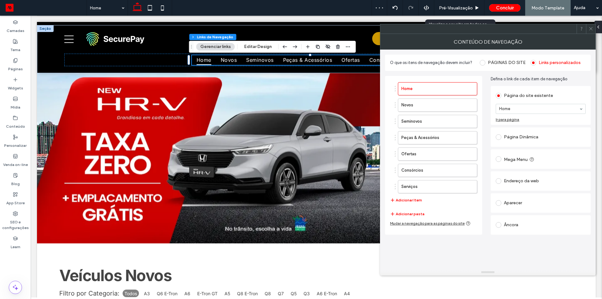
click at [589, 29] on icon at bounding box center [591, 28] width 5 height 5
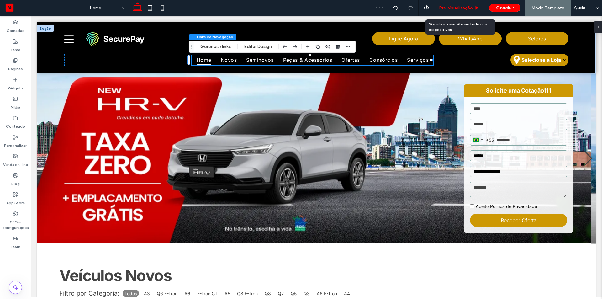
click at [456, 8] on span "Pré-Visualizaçāo" at bounding box center [456, 7] width 34 height 5
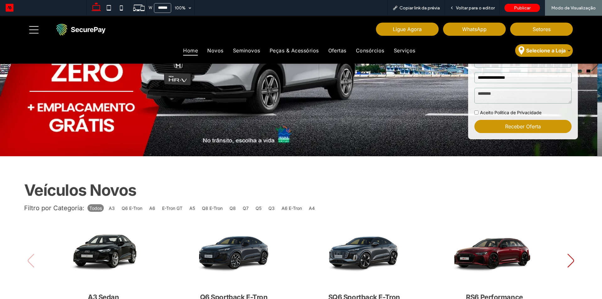
scroll to position [122, 0]
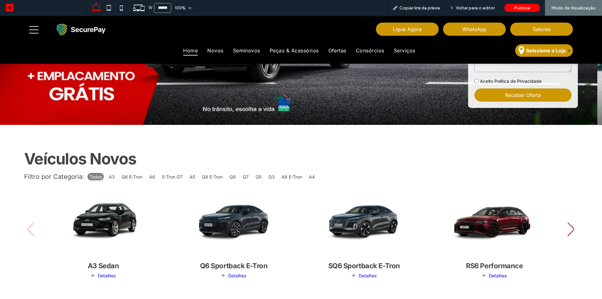
click at [32, 29] on icon at bounding box center [33, 29] width 9 height 9
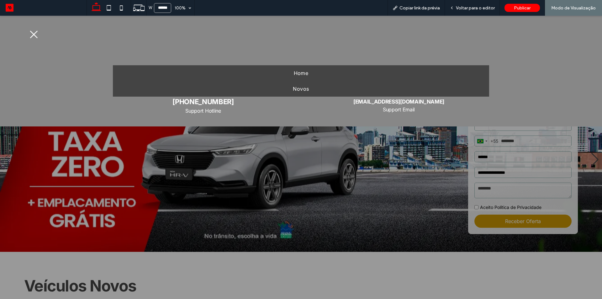
click at [302, 86] on span "Novos" at bounding box center [301, 89] width 16 height 6
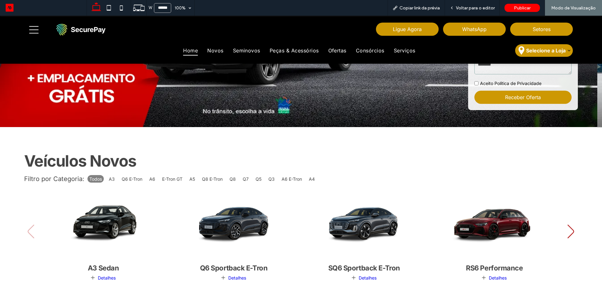
scroll to position [119, 0]
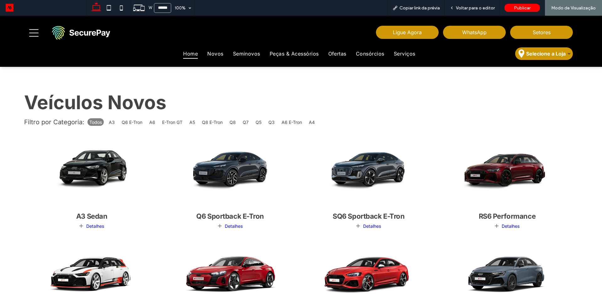
click at [192, 54] on span "Home" at bounding box center [190, 53] width 15 height 9
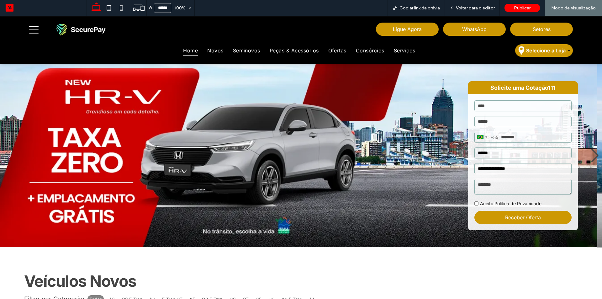
scroll to position [185, 0]
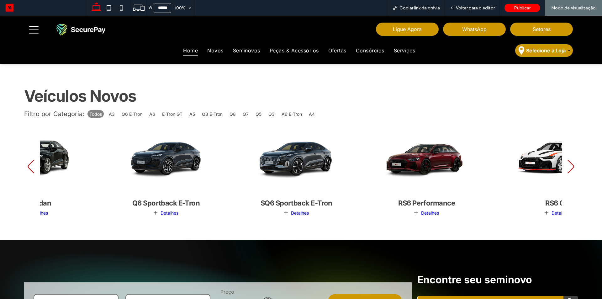
click at [230, 151] on img "3 / 25" at bounding box center [297, 157] width 134 height 83
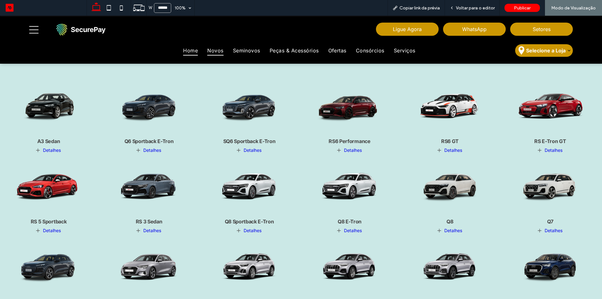
click at [214, 47] on span "Novos" at bounding box center [215, 50] width 16 height 9
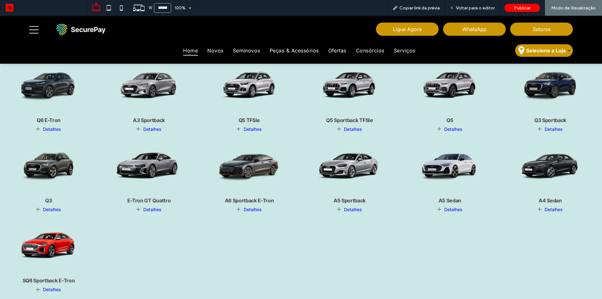
scroll to position [0, 0]
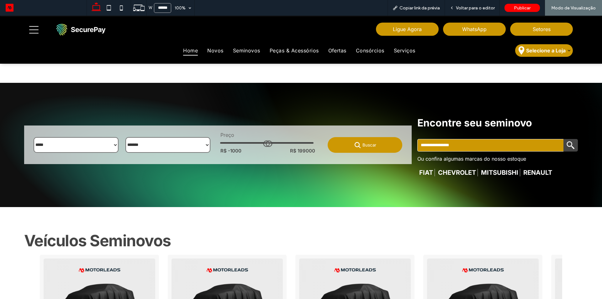
click at [189, 50] on span "Home" at bounding box center [190, 50] width 15 height 9
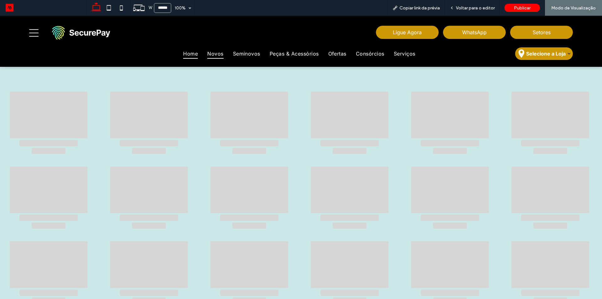
click at [214, 54] on span "Novos" at bounding box center [215, 53] width 16 height 9
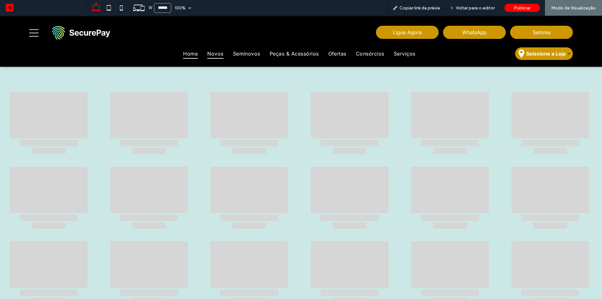
click at [214, 54] on span "Novos" at bounding box center [215, 53] width 16 height 9
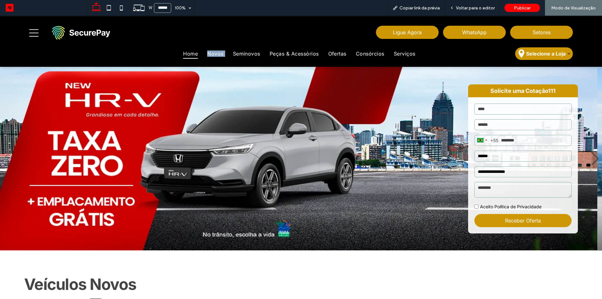
click at [34, 33] on icon at bounding box center [33, 32] width 9 height 9
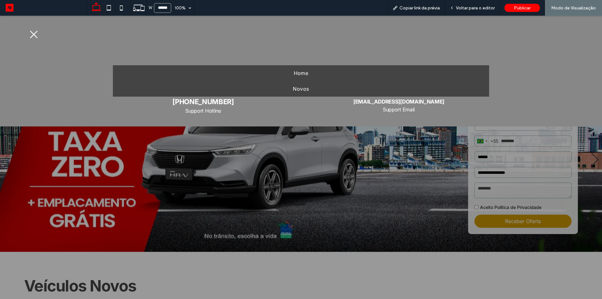
click at [305, 91] on span "Novos" at bounding box center [301, 89] width 16 height 6
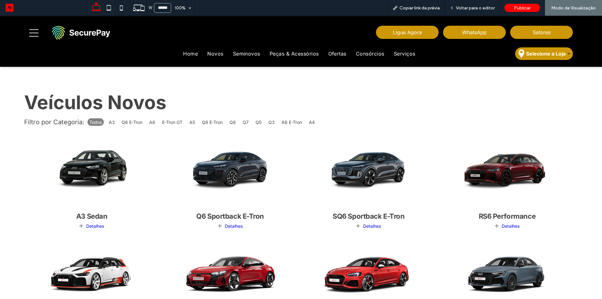
click at [37, 103] on span "Veículos Novos" at bounding box center [95, 102] width 142 height 23
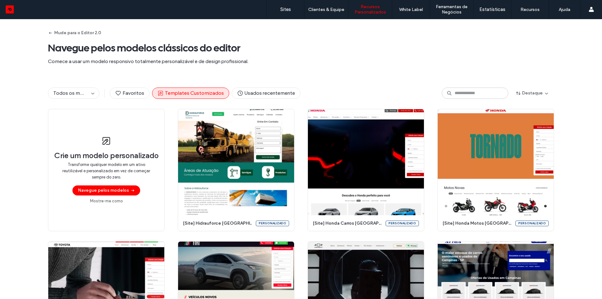
click at [309, 68] on div "Mude para o Editor 2.0 Navegue pelos modelos clássicos do editor Comece a usar …" at bounding box center [301, 48] width 506 height 58
click at [81, 34] on button "Mude para o Editor 2.0" at bounding box center [74, 33] width 53 height 10
